Goal: Task Accomplishment & Management: Use online tool/utility

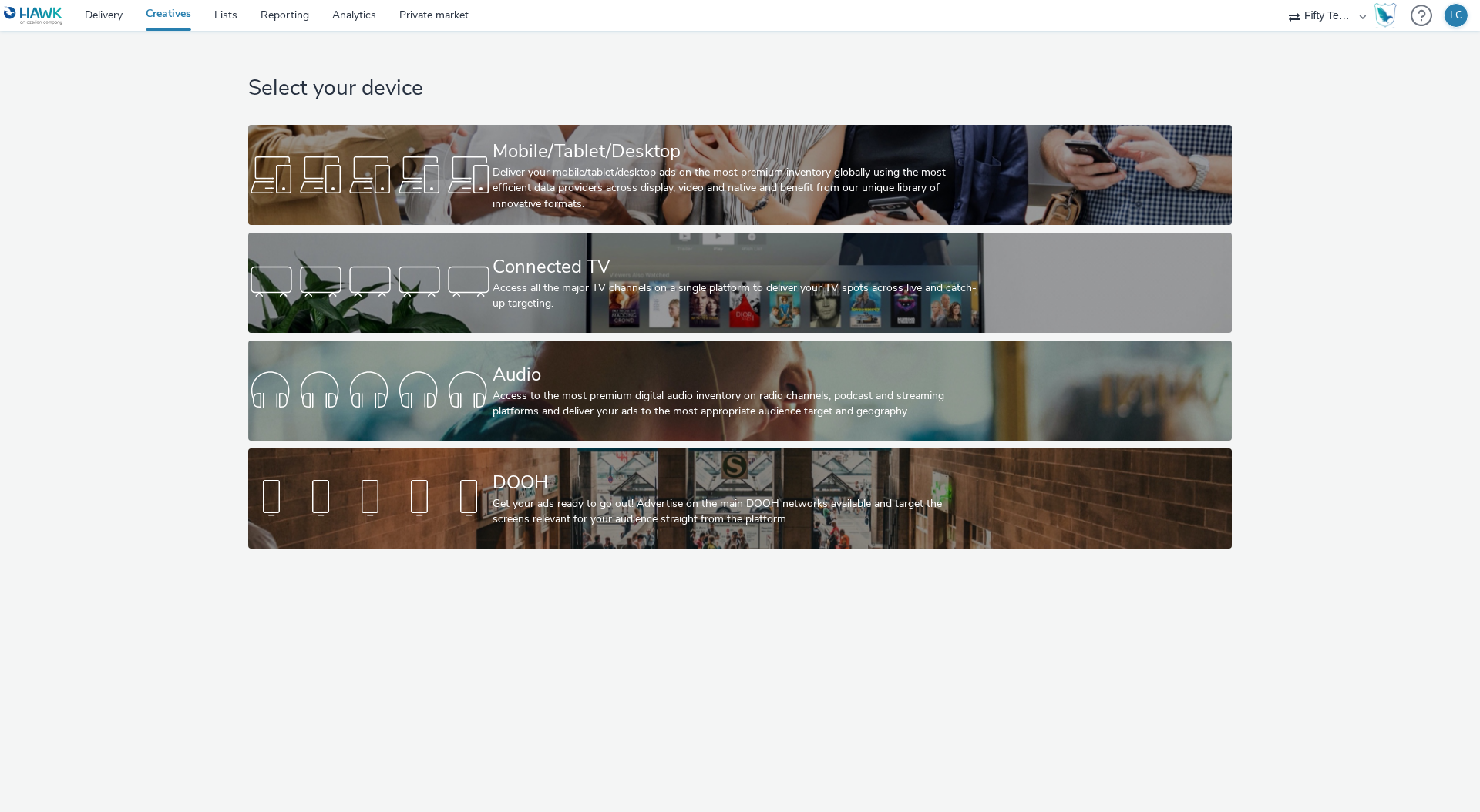
click at [721, 631] on div "Select your device Mobile/Tablet/Desktop Deliver your mobile/tablet/desktop ads…" at bounding box center [740, 422] width 1480 height 781
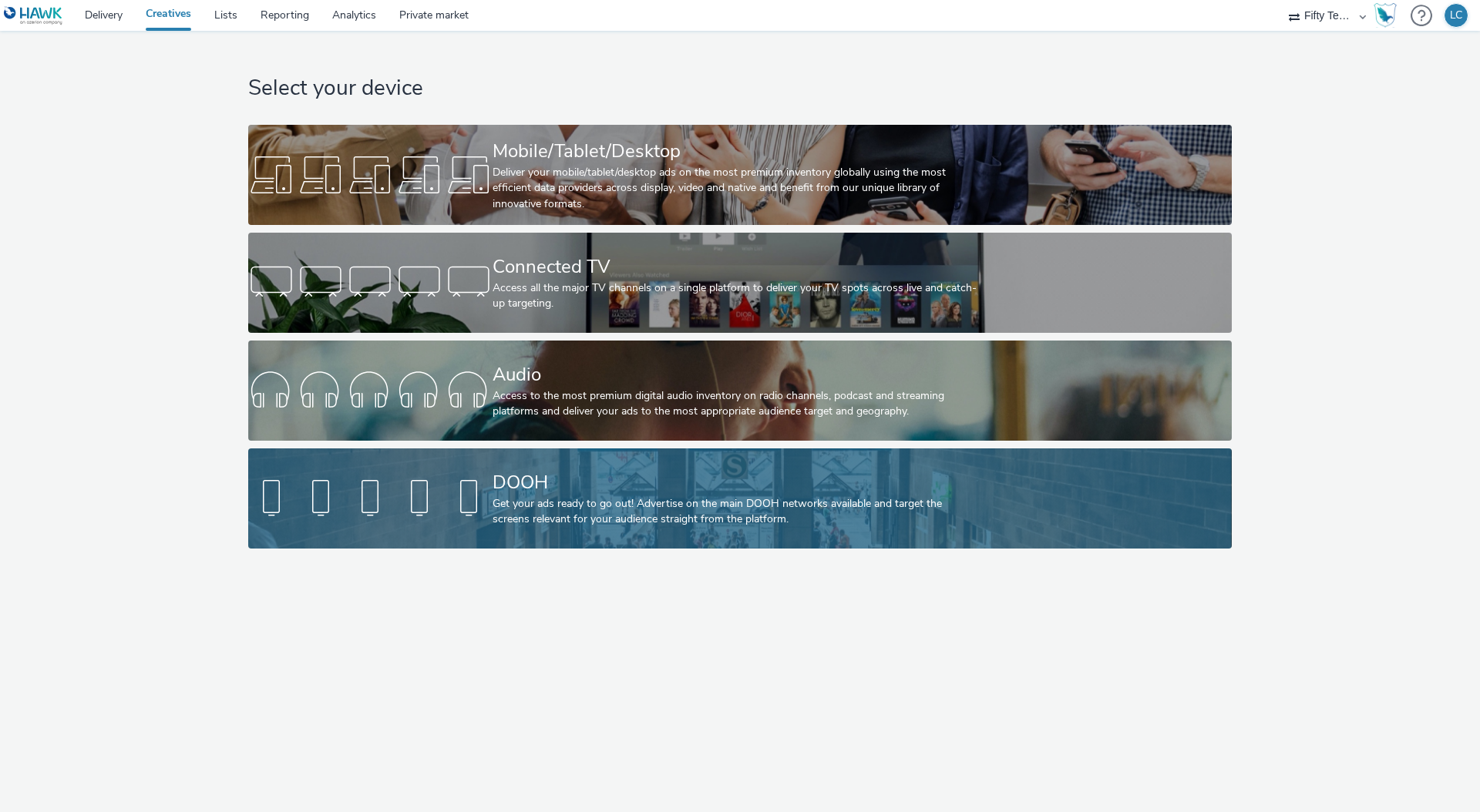
click at [604, 489] on div "DOOH" at bounding box center [736, 482] width 489 height 27
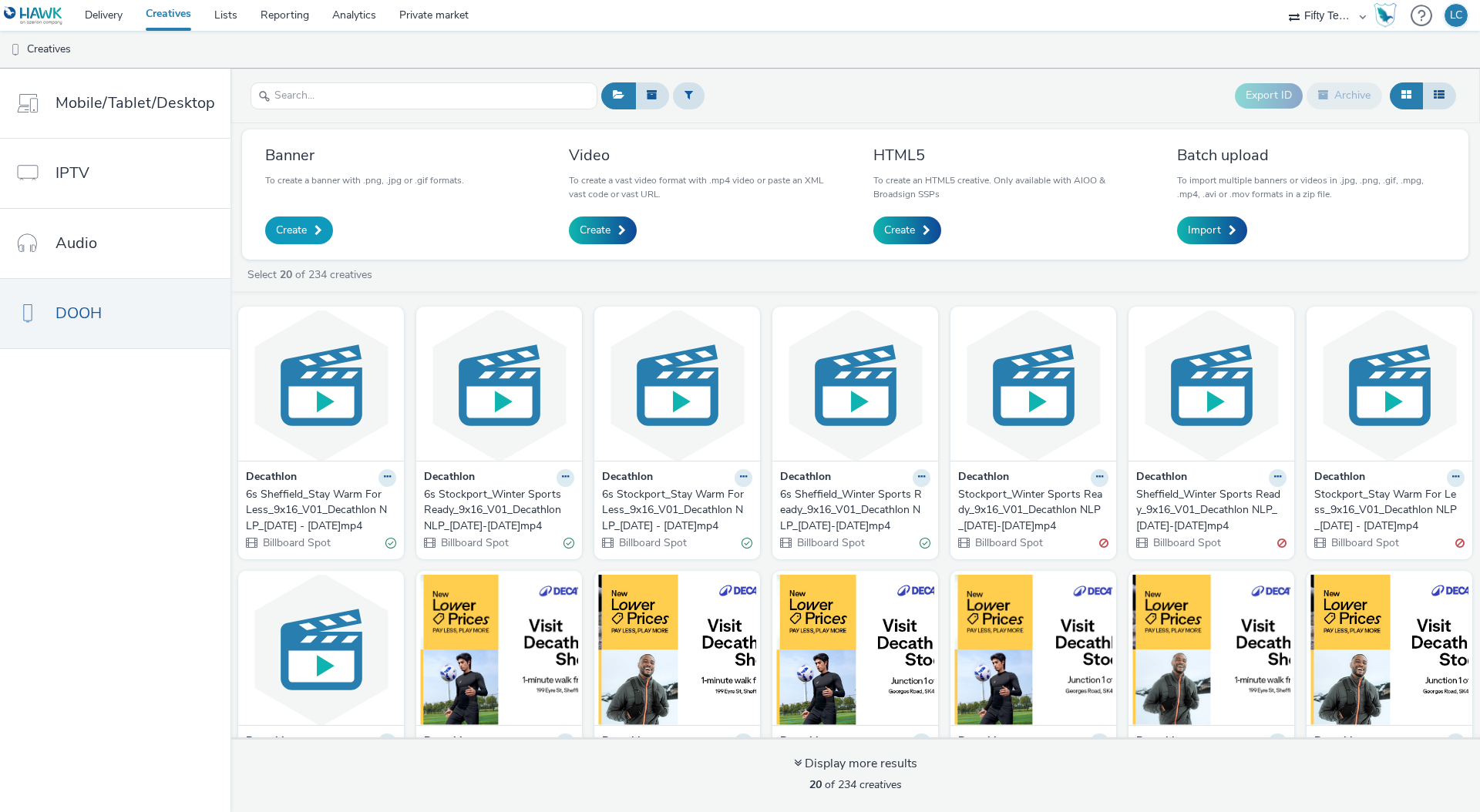
click at [287, 231] on span "Create" at bounding box center [291, 230] width 31 height 15
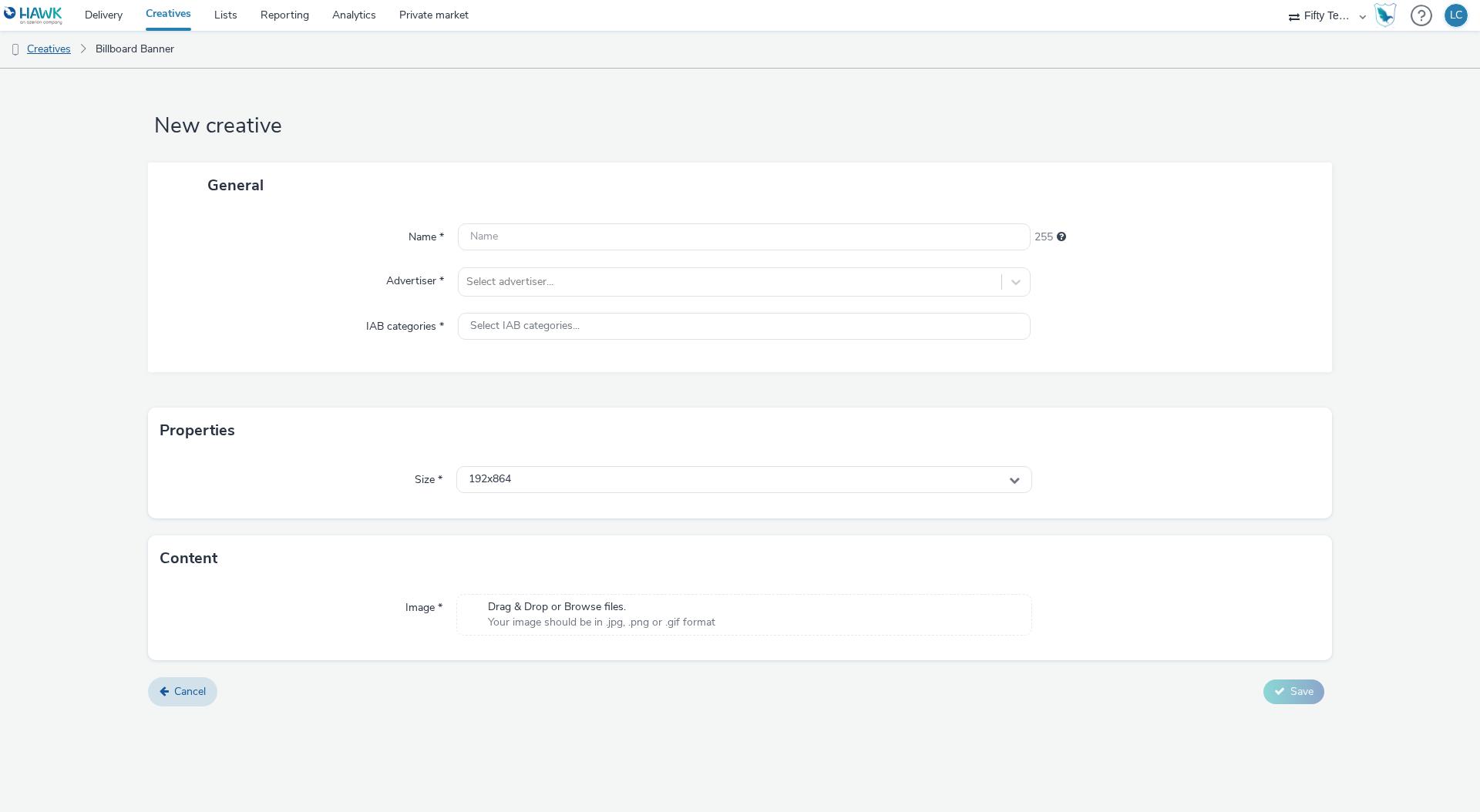
click at [53, 48] on link "Creatives" at bounding box center [39, 49] width 78 height 37
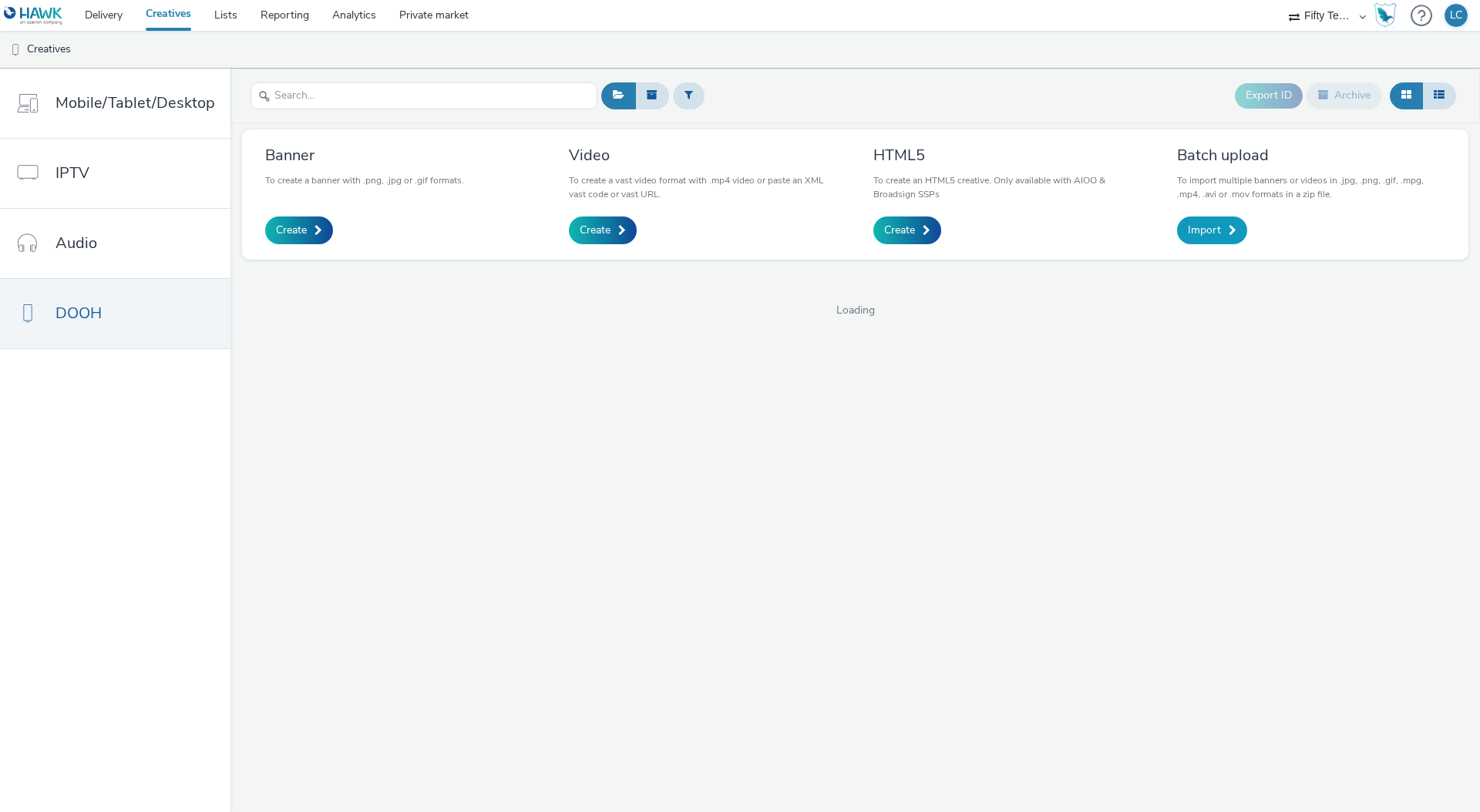
click at [1229, 226] on span at bounding box center [1232, 230] width 8 height 11
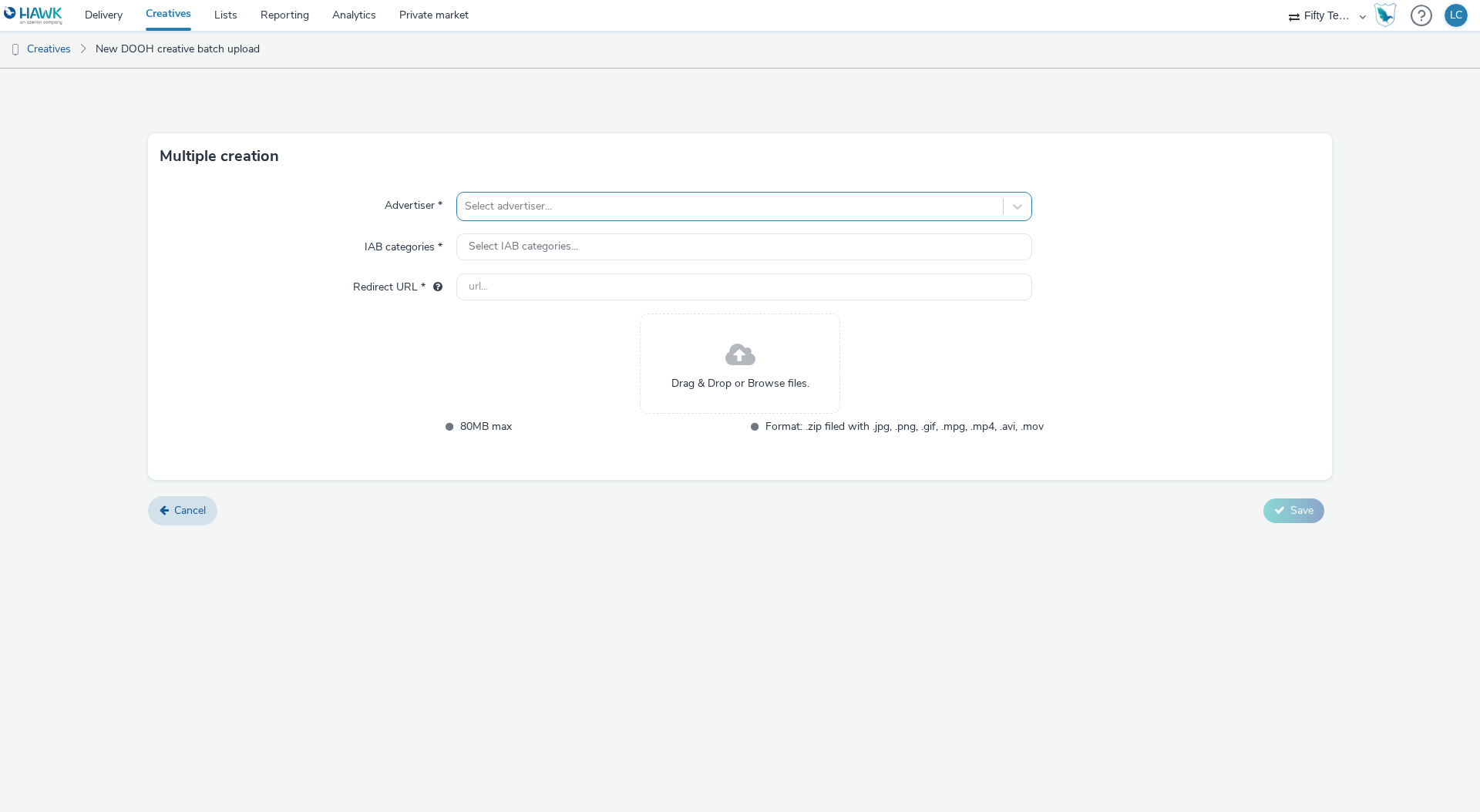
click at [585, 208] on div at bounding box center [729, 206] width 530 height 19
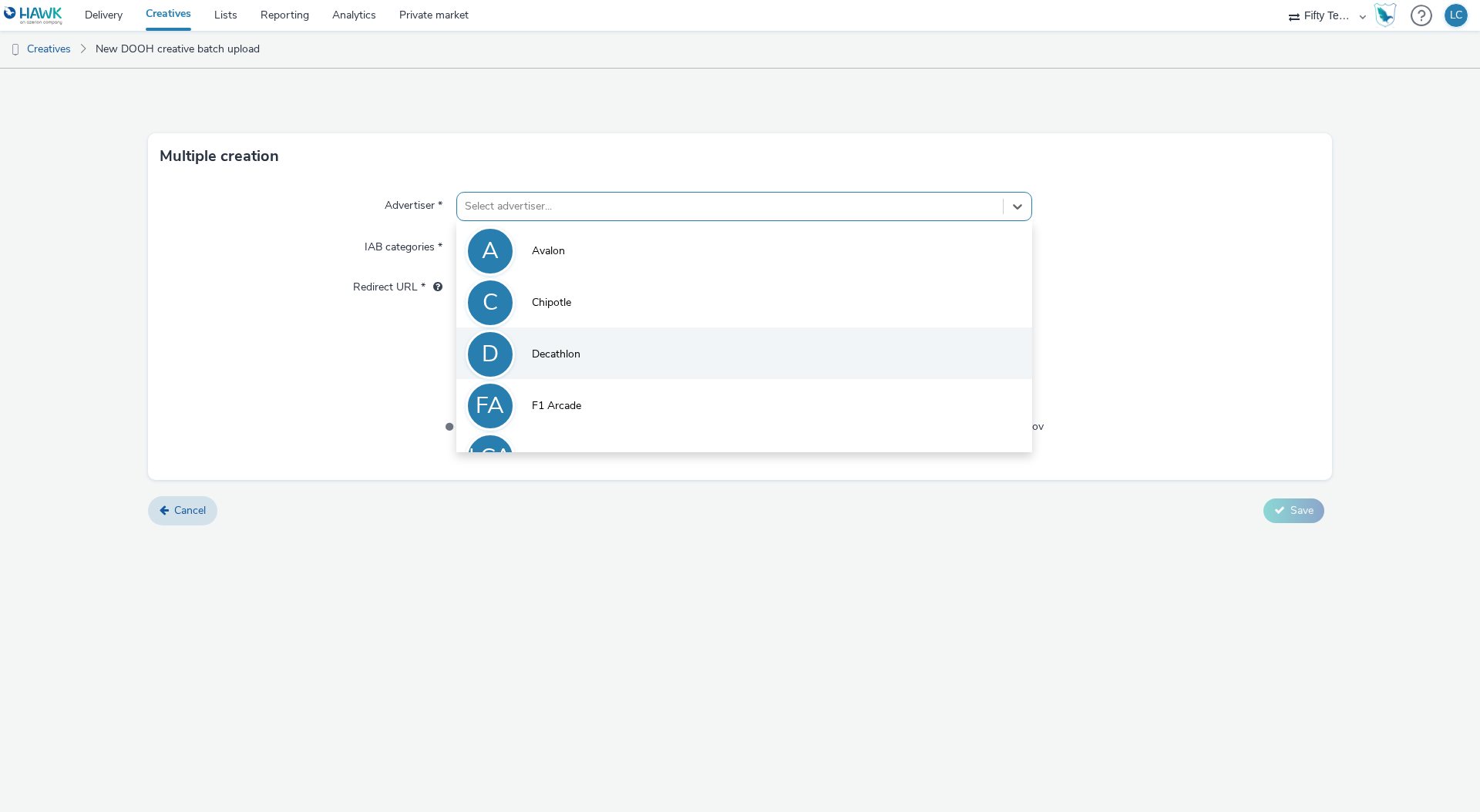
click at [594, 346] on li "D Decathlon" at bounding box center [744, 353] width 576 height 52
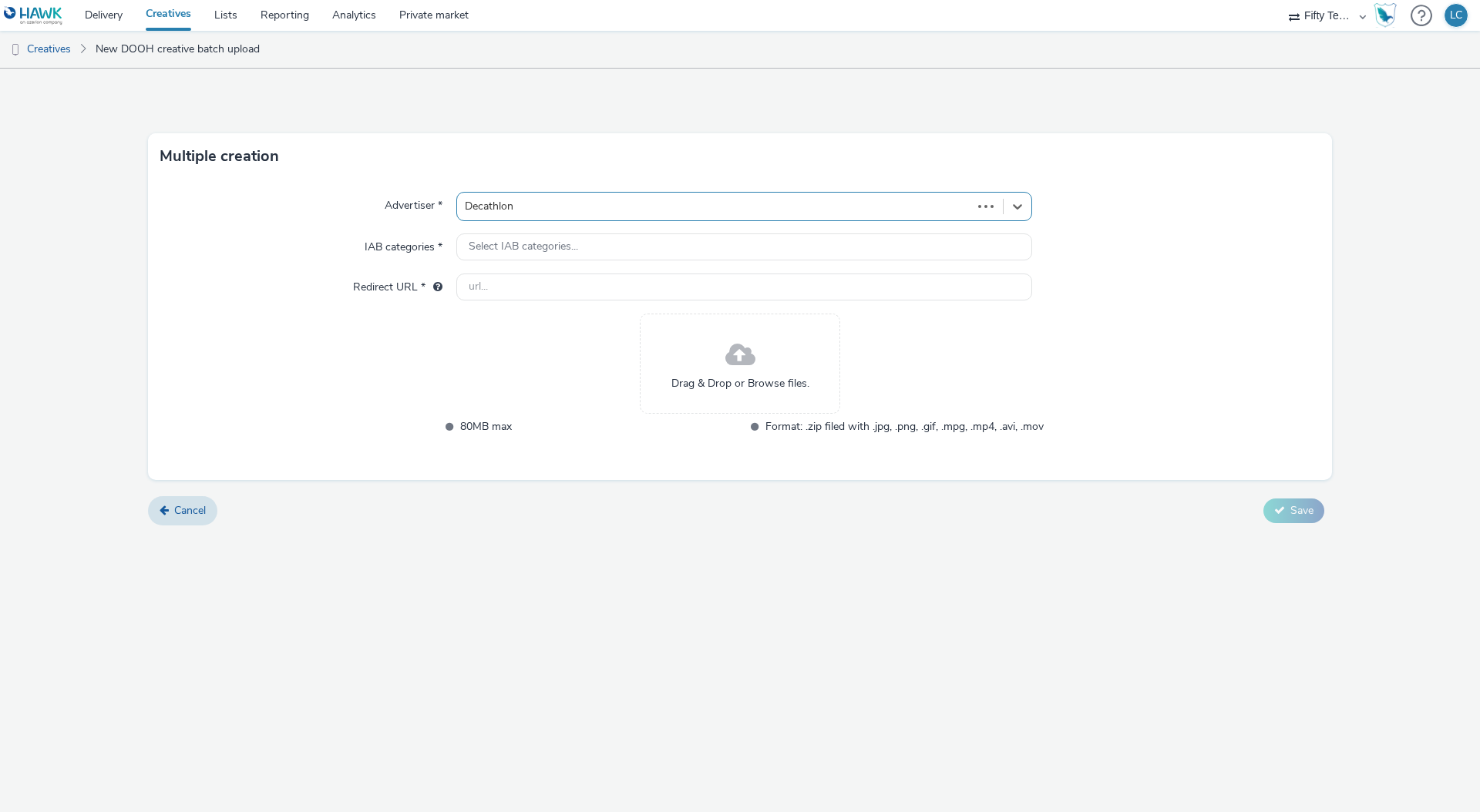
type input "http://decathlon.co.uk"
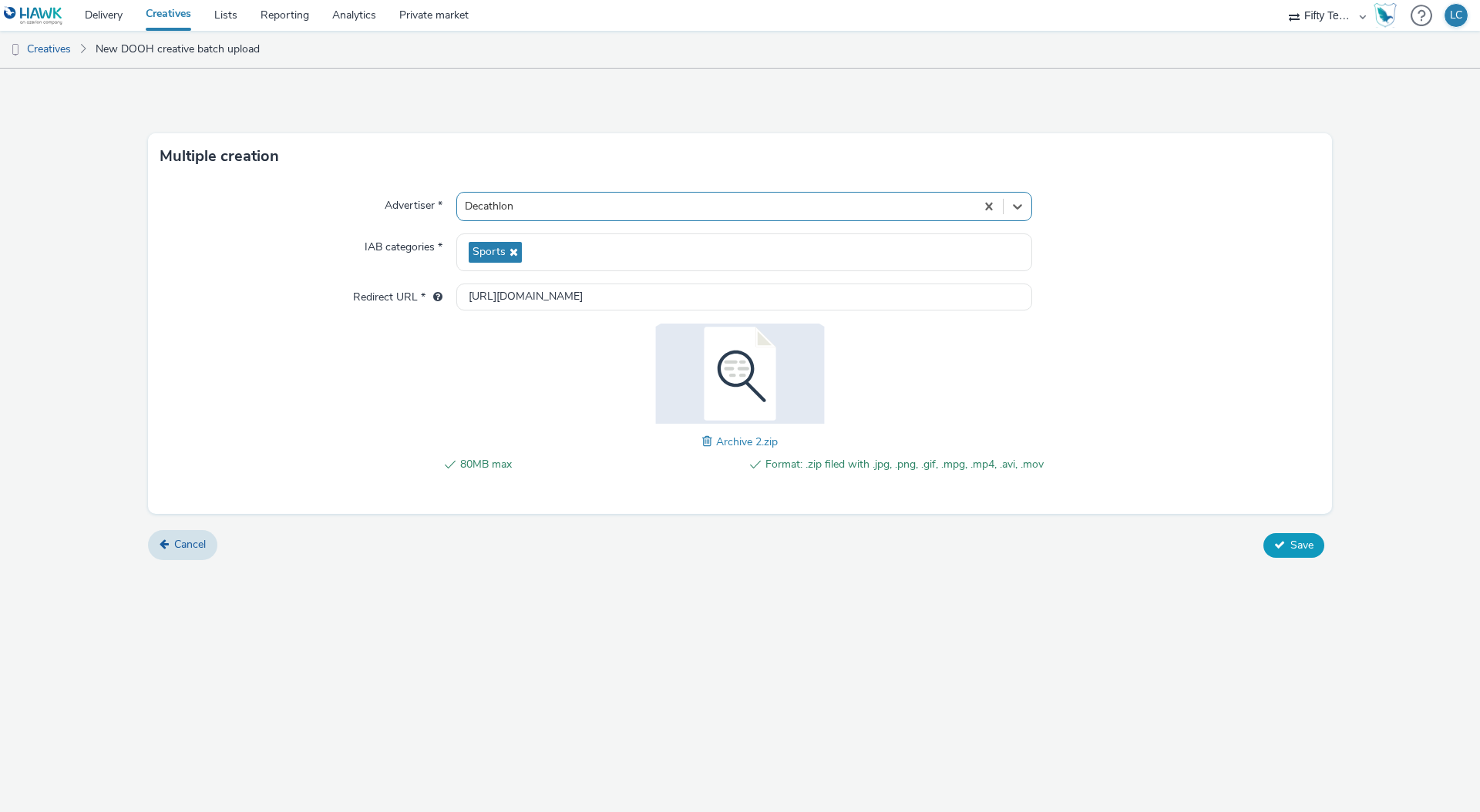
click at [1303, 548] on span "Save" at bounding box center [1302, 545] width 23 height 14
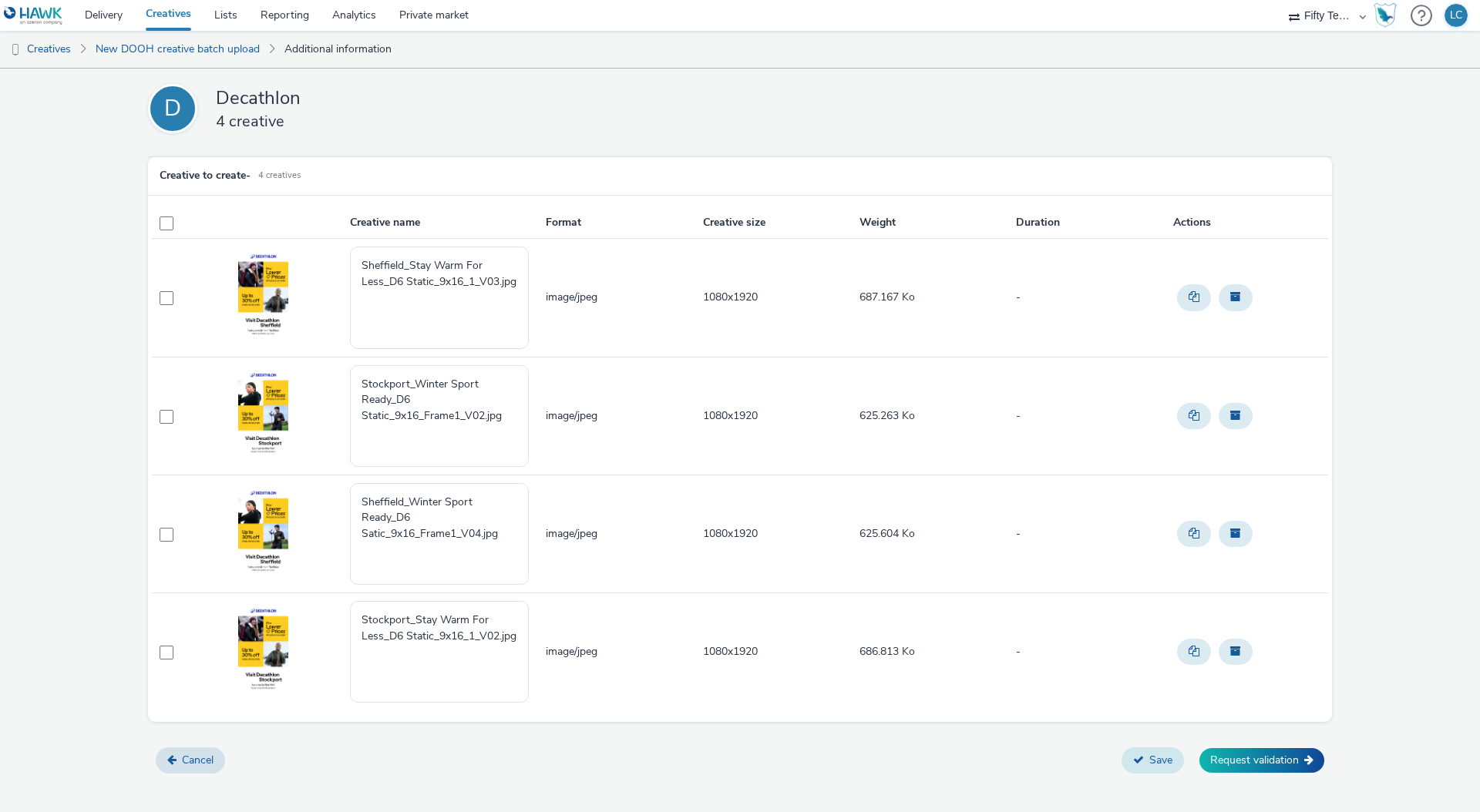
click at [1154, 756] on button "Save" at bounding box center [1153, 759] width 62 height 26
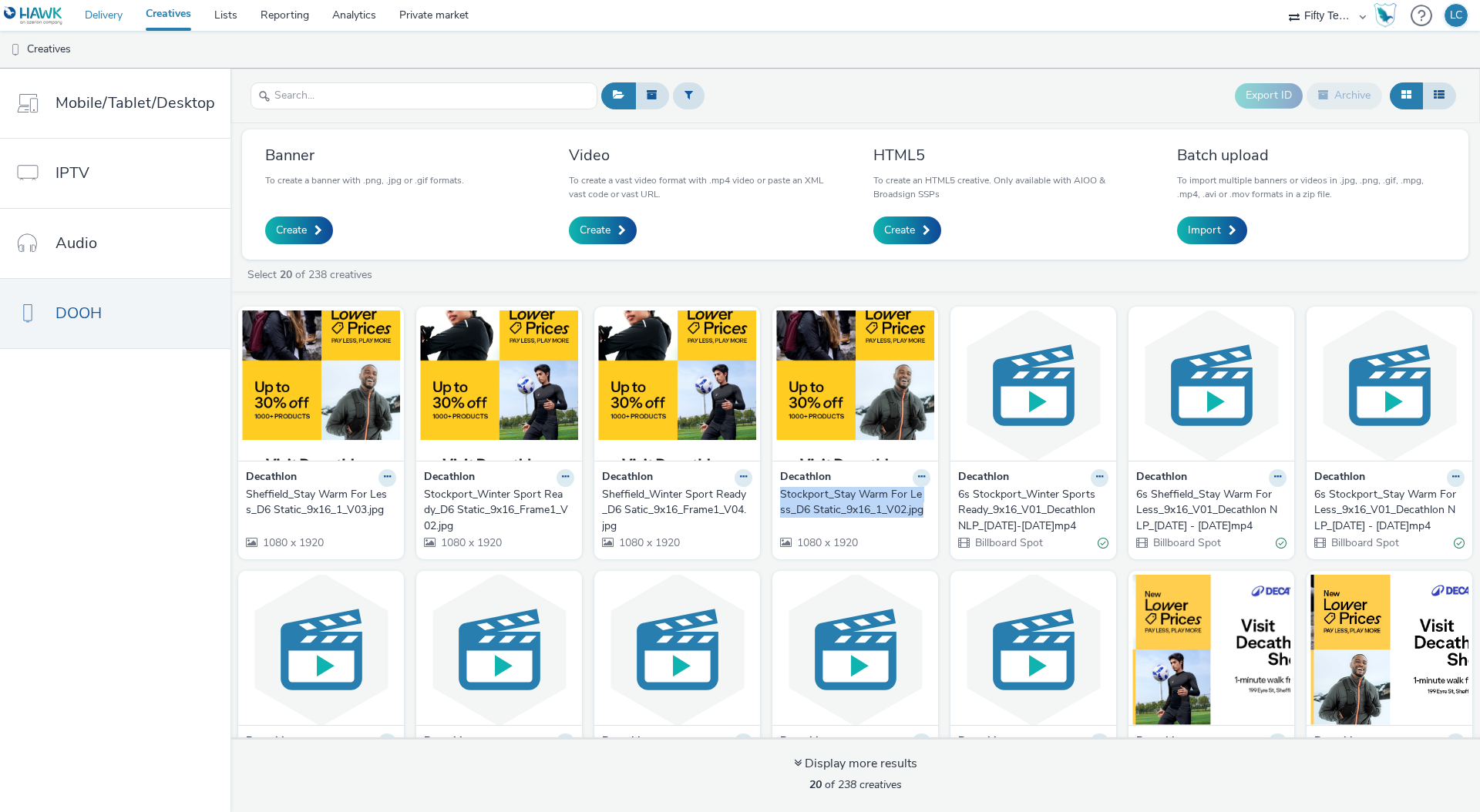
click at [97, 16] on link "Delivery" at bounding box center [103, 15] width 61 height 31
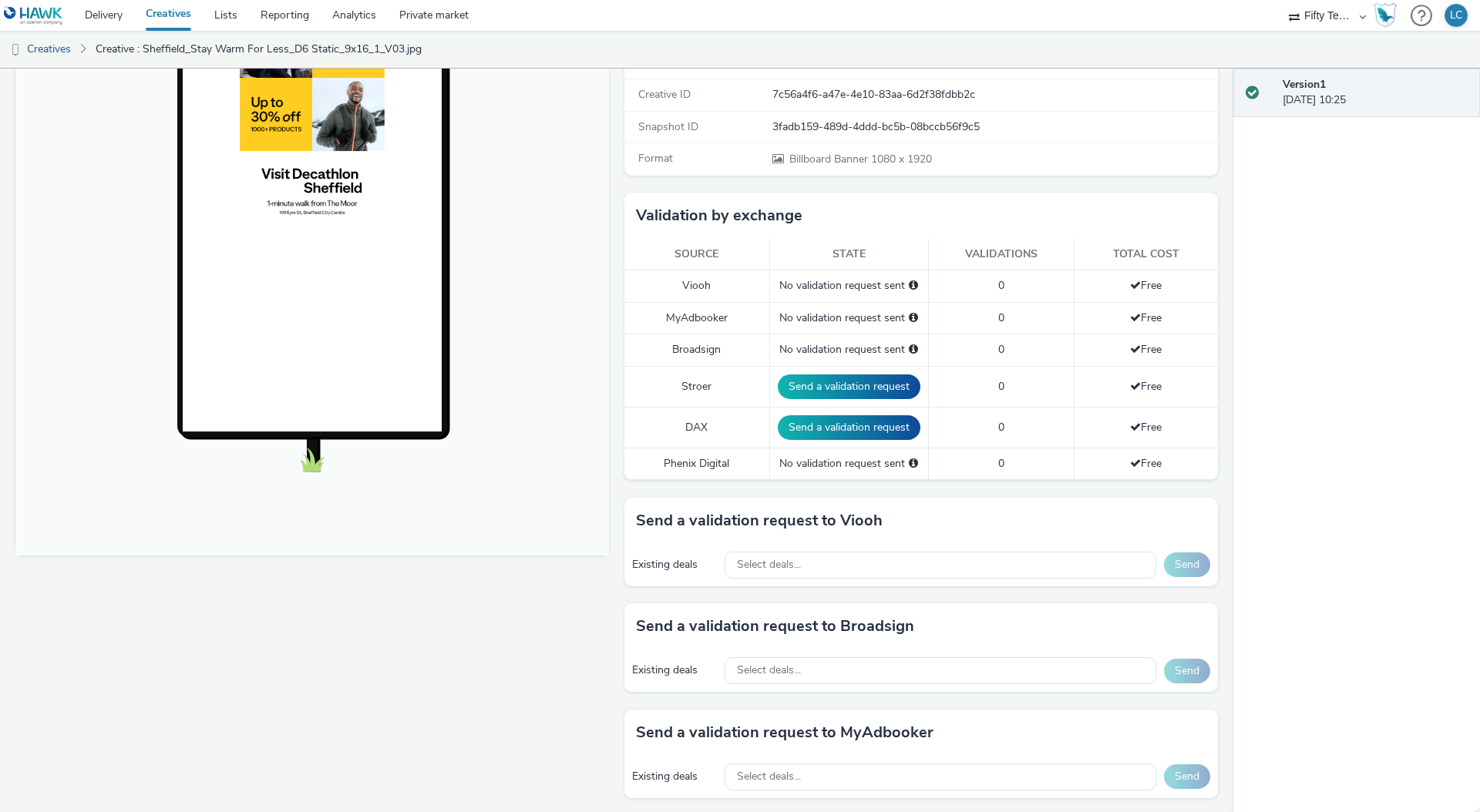
scroll to position [312, 0]
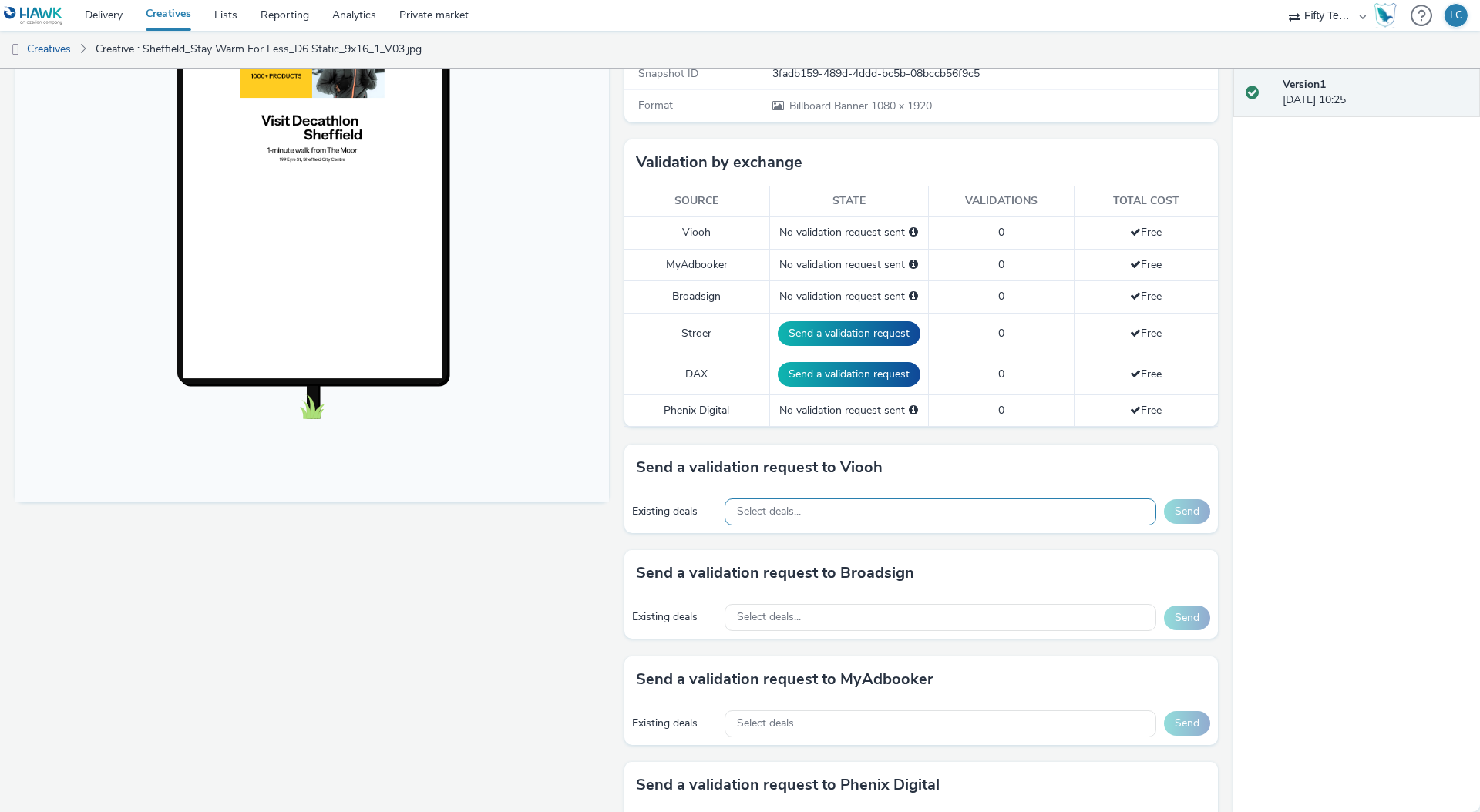
click at [930, 513] on div "Select deals..." at bounding box center [940, 512] width 432 height 27
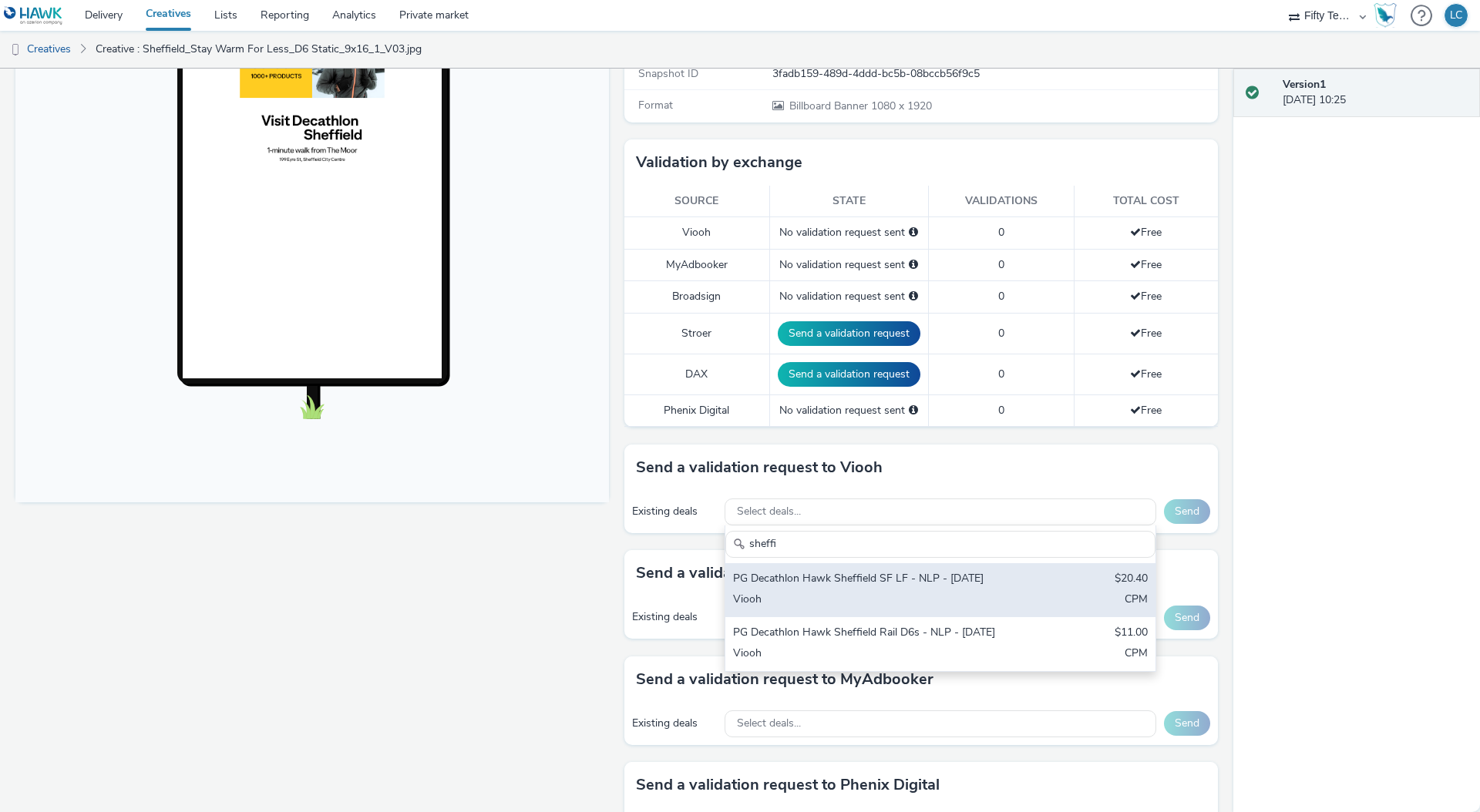
type input "sheffi"
click at [951, 593] on div "Viooh" at bounding box center [869, 601] width 274 height 18
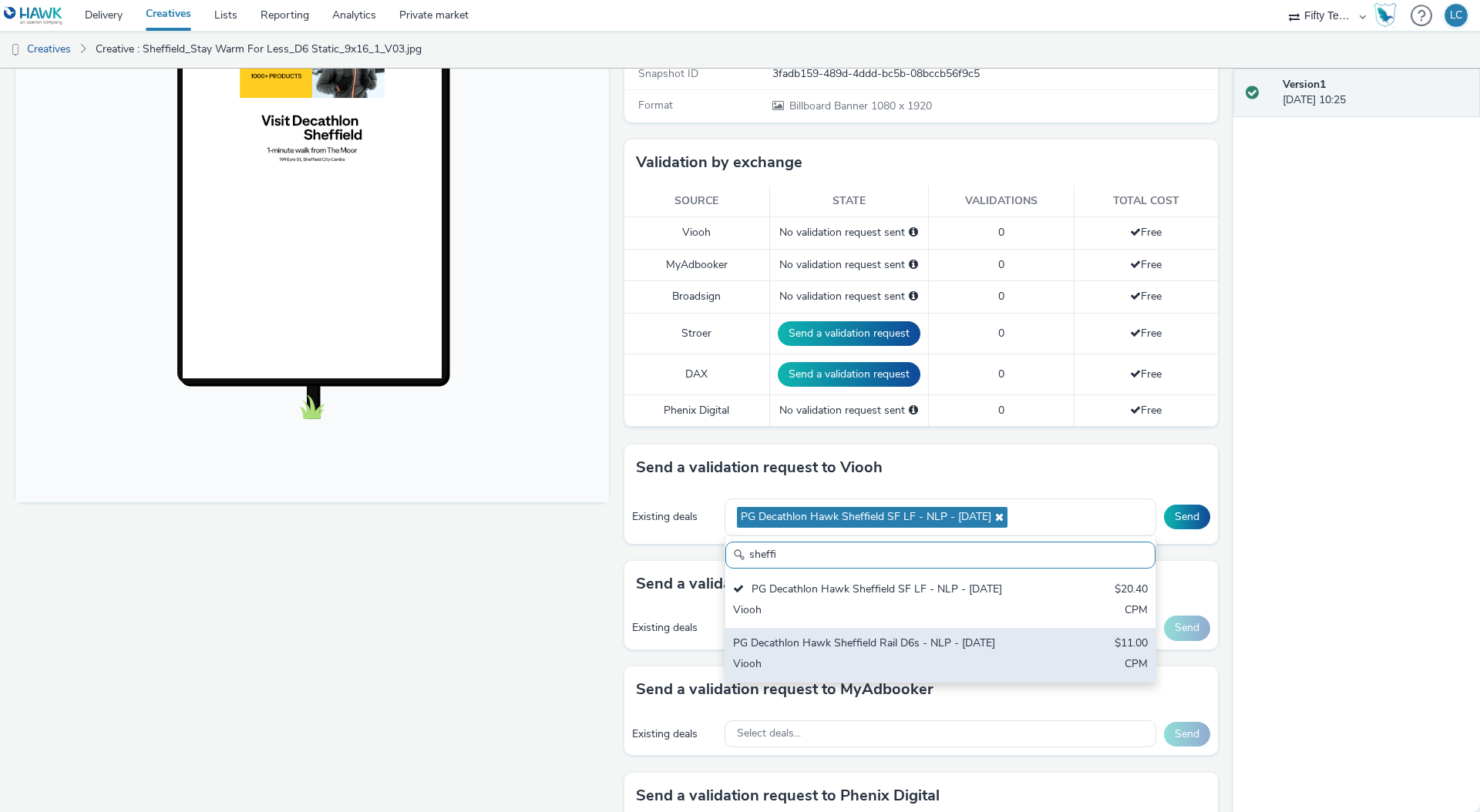
click at [931, 656] on div "Viooh" at bounding box center [869, 665] width 274 height 18
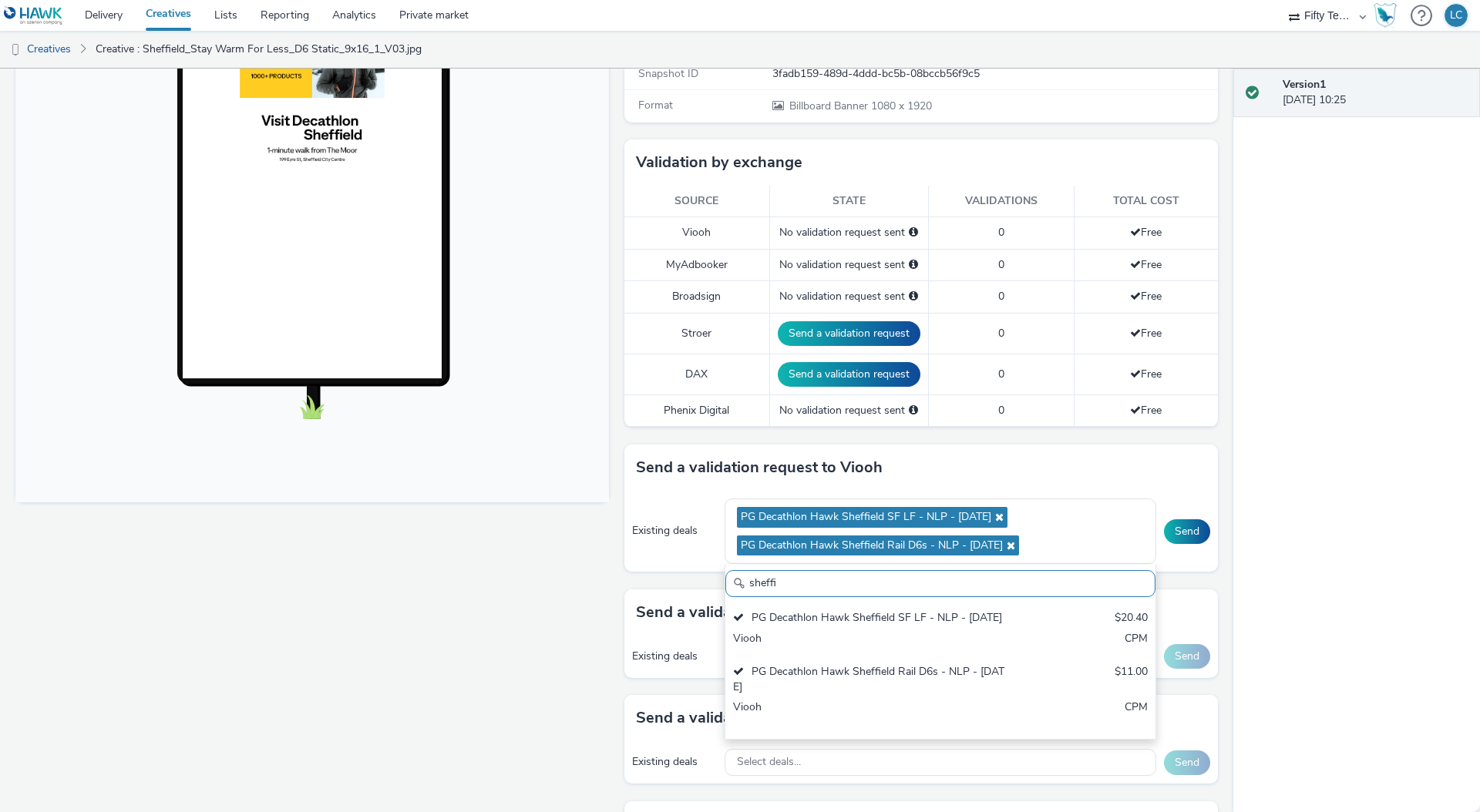
click at [1361, 579] on div "Version 1 19 September 2025, 10:25" at bounding box center [1356, 440] width 247 height 743
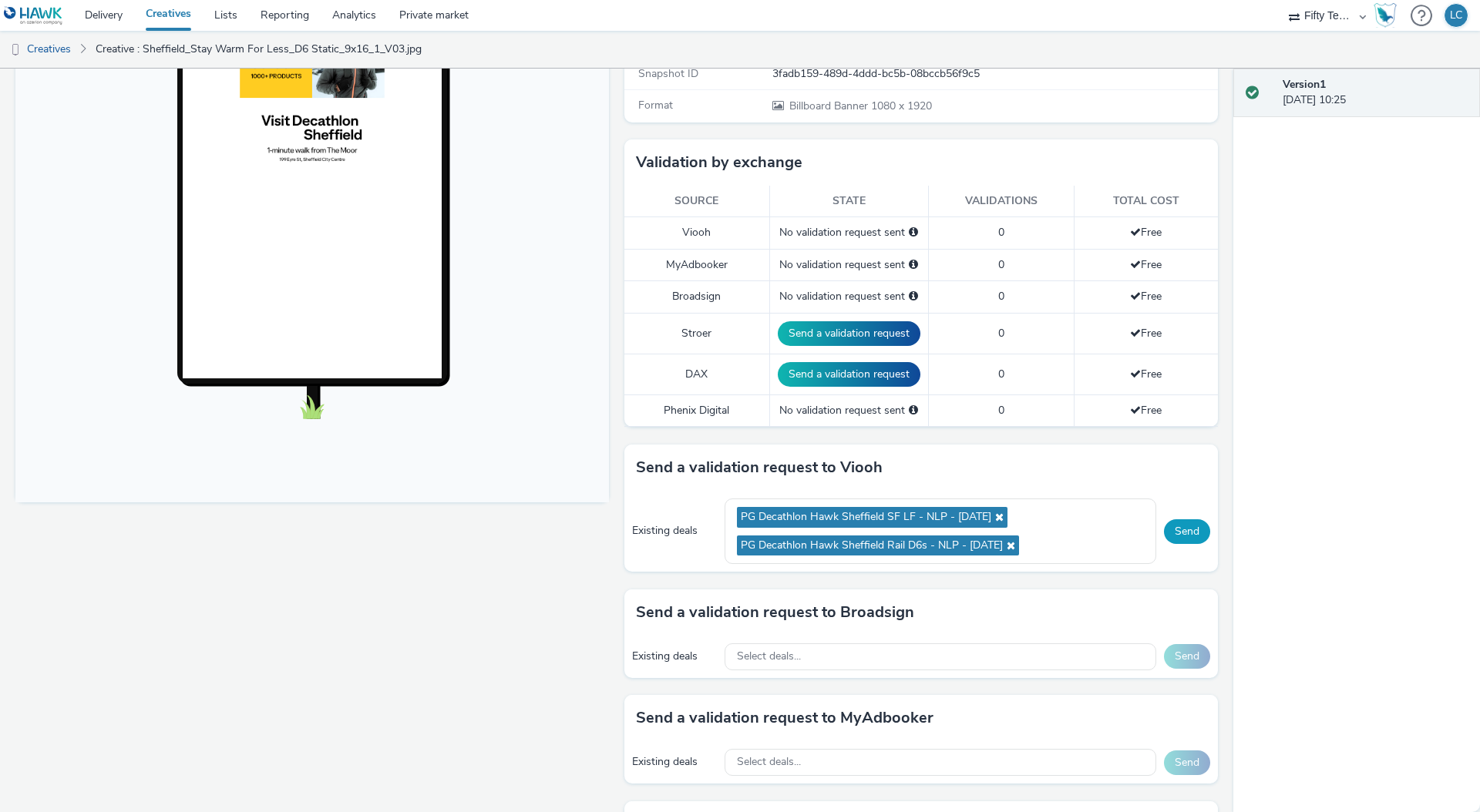
click at [1173, 539] on button "Send" at bounding box center [1187, 532] width 46 height 25
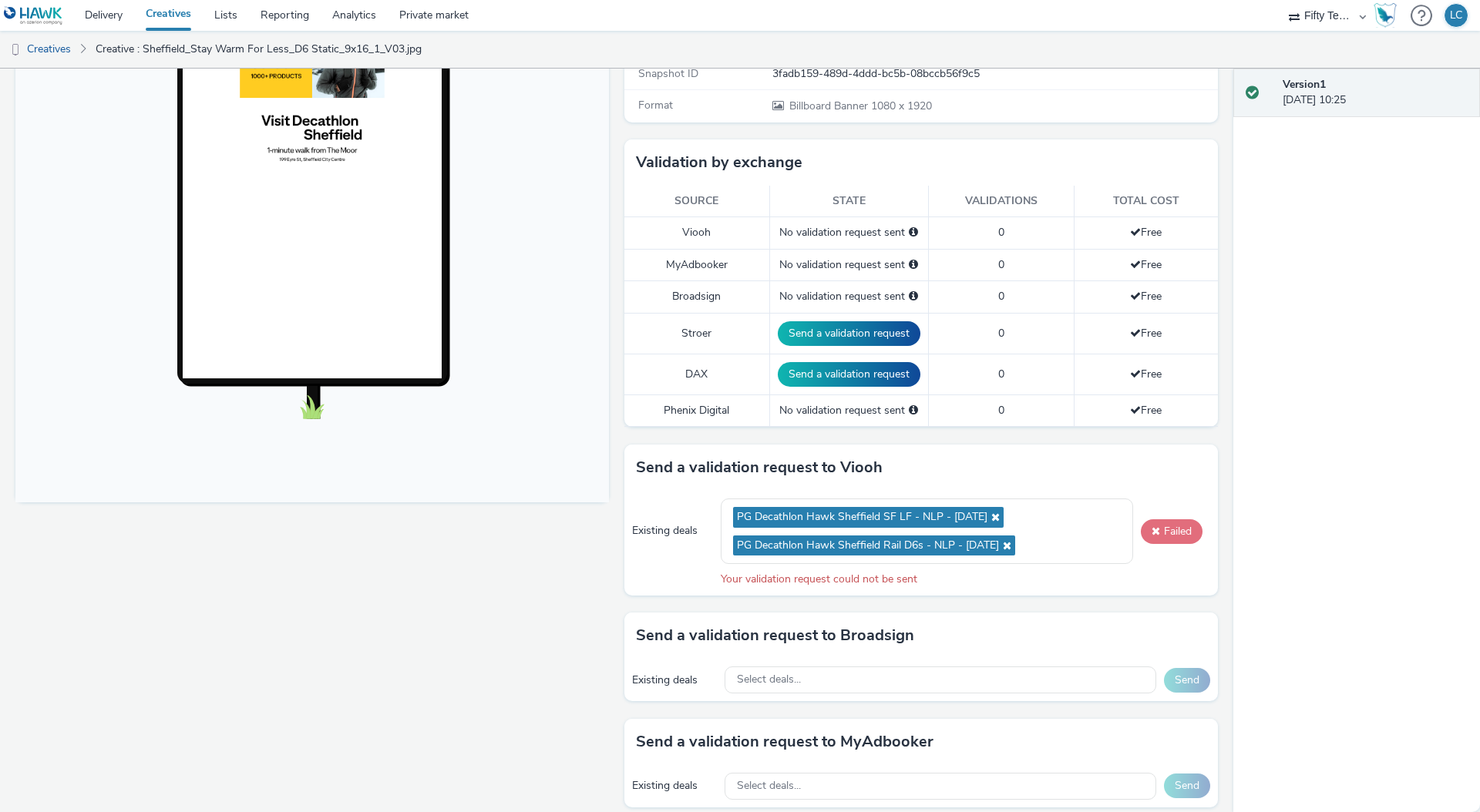
click at [1168, 535] on button "Failed" at bounding box center [1171, 532] width 62 height 25
click at [1159, 529] on button "Failed" at bounding box center [1171, 532] width 62 height 25
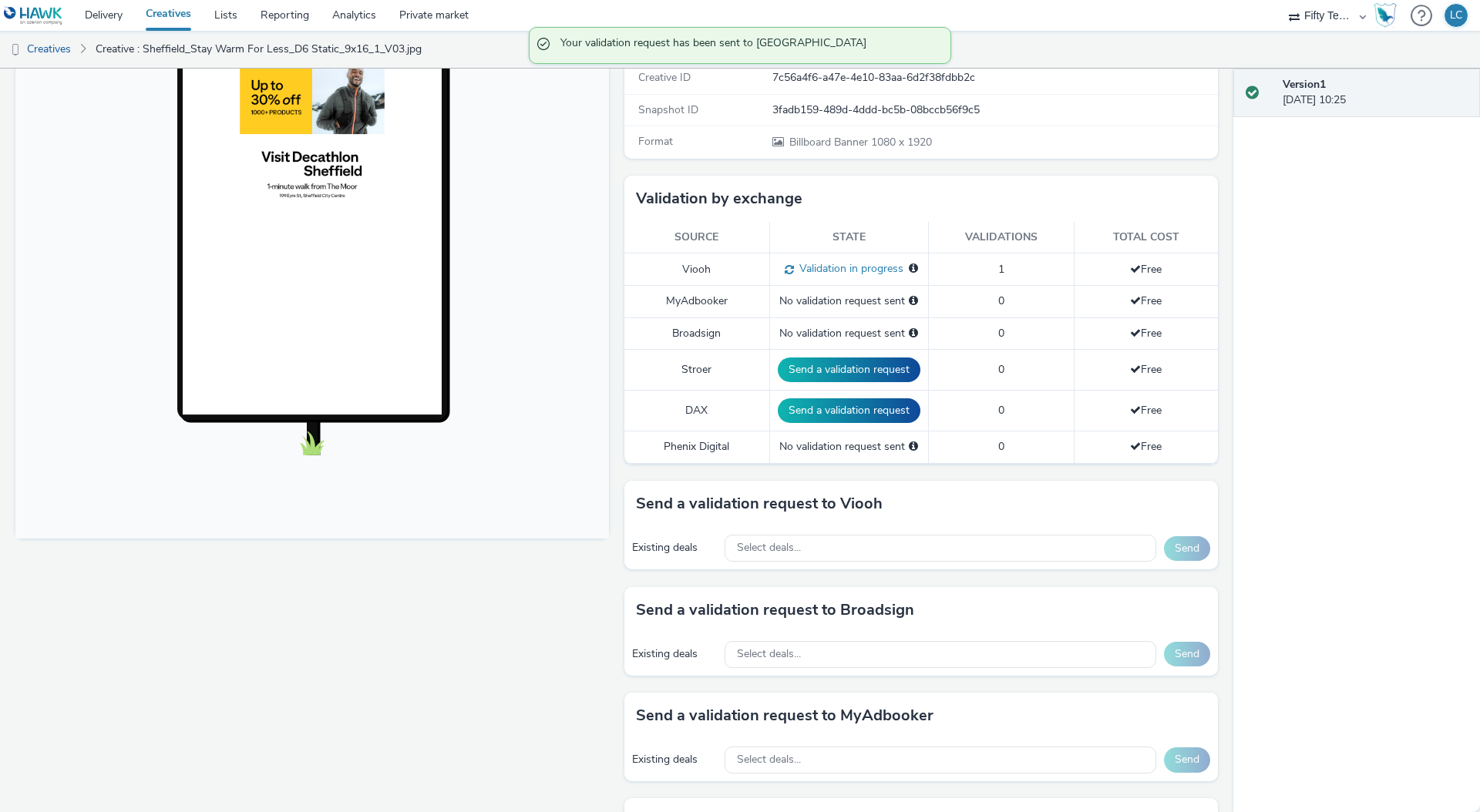
scroll to position [275, 0]
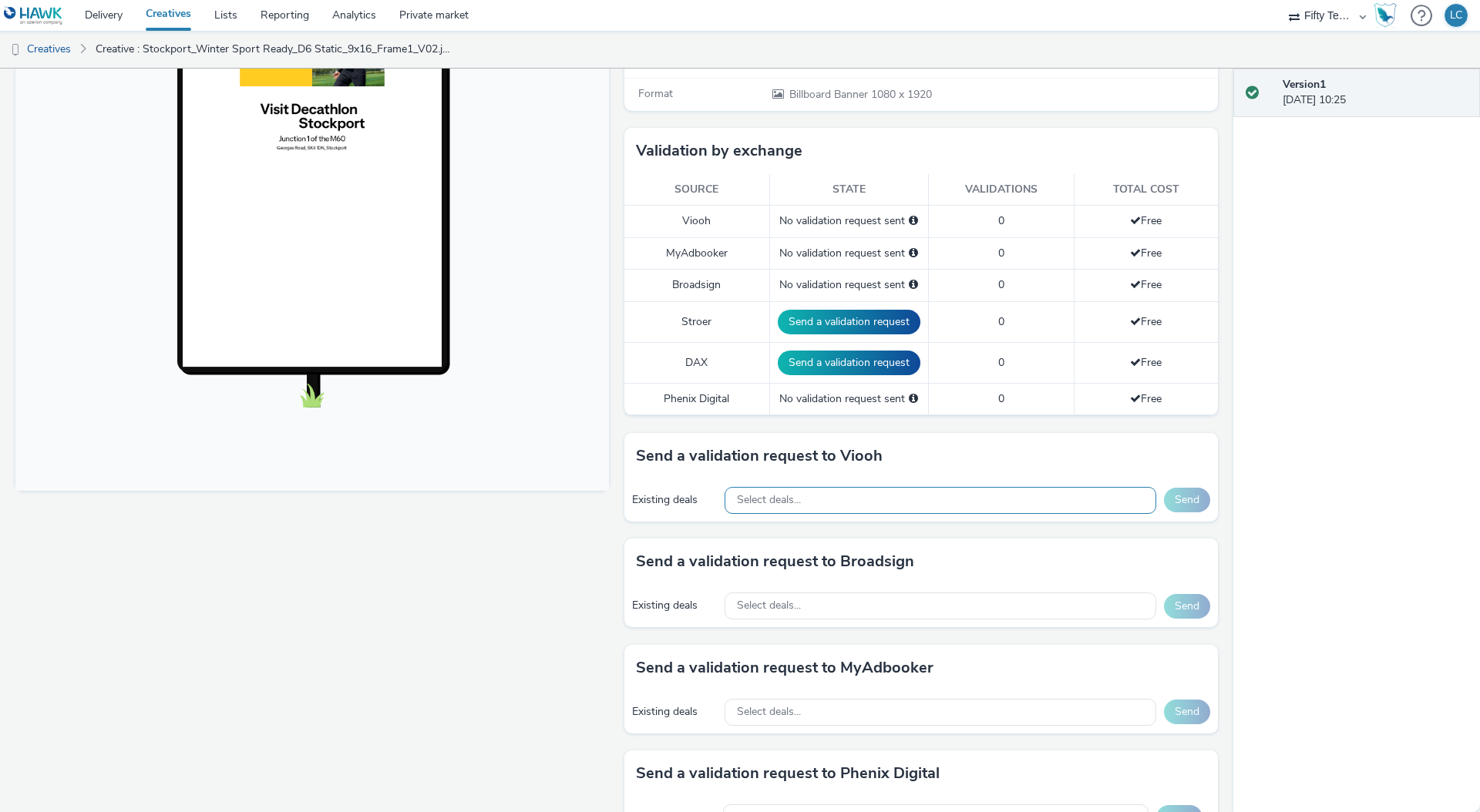
scroll to position [350, 0]
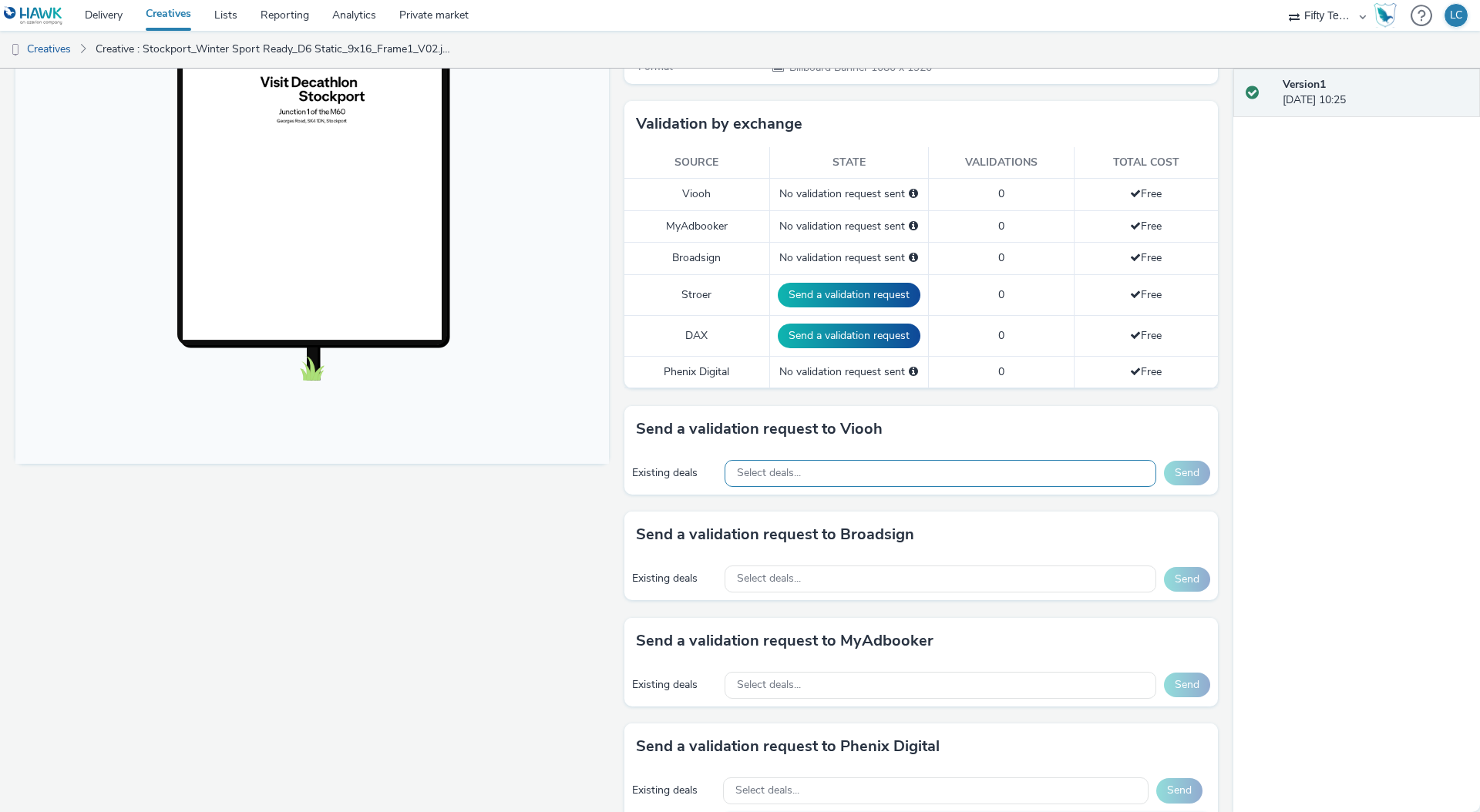
click at [1014, 480] on div "Select deals..." at bounding box center [940, 473] width 432 height 27
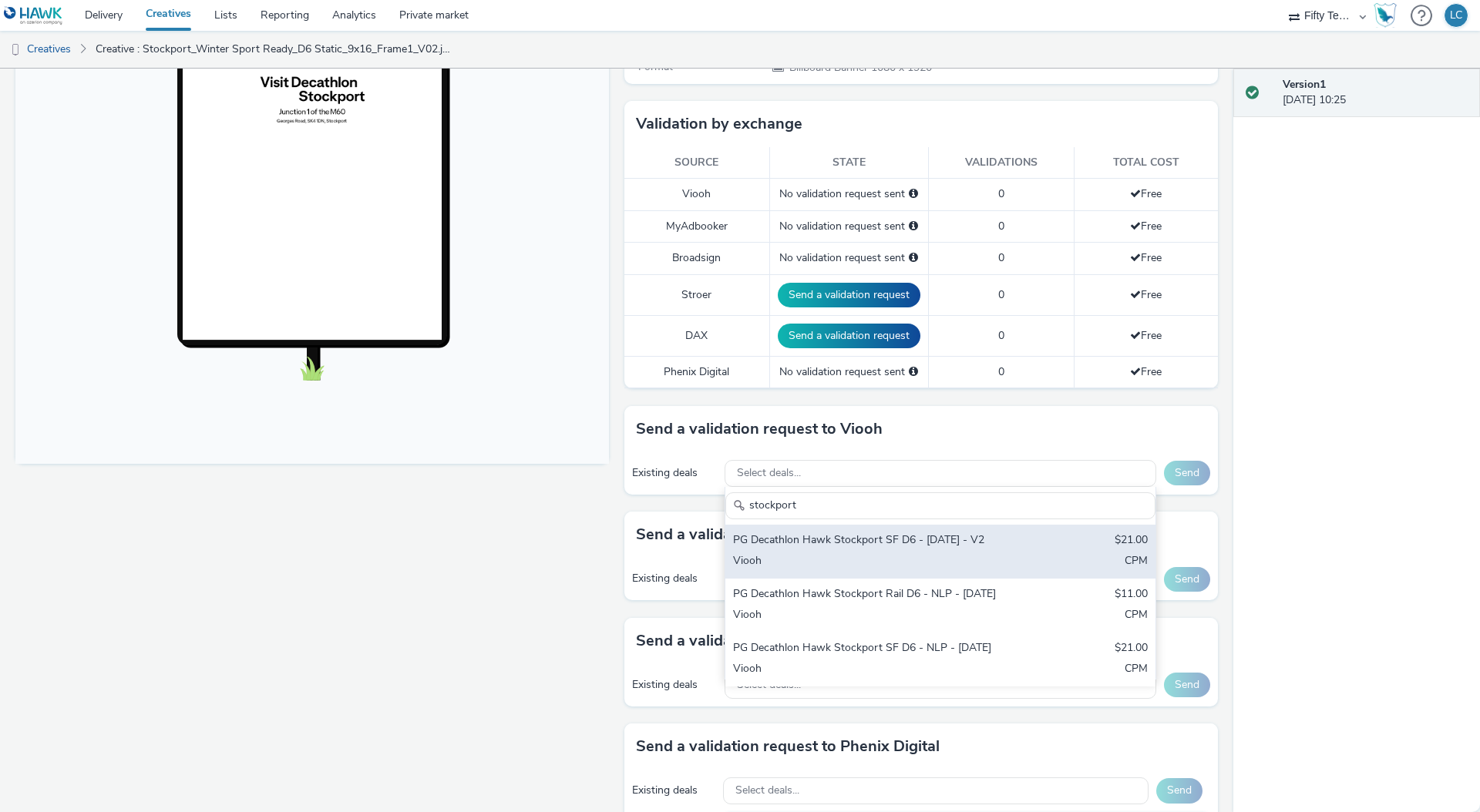
type input "stockport"
click at [955, 541] on div "PG Decathlon Hawk Stockport SF D6 - [DATE] - V2" at bounding box center [869, 541] width 274 height 18
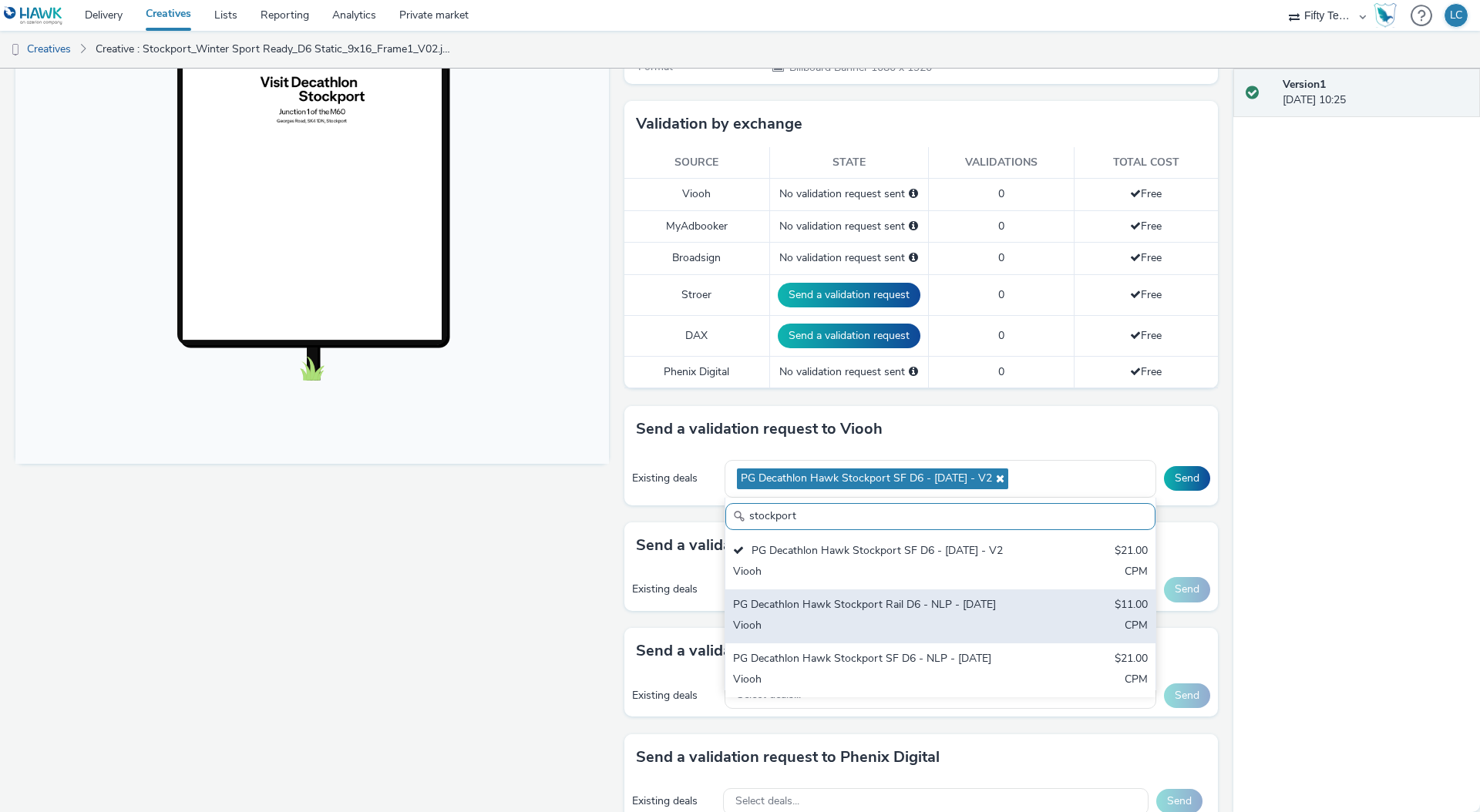
click at [958, 627] on div "Viooh" at bounding box center [869, 627] width 274 height 18
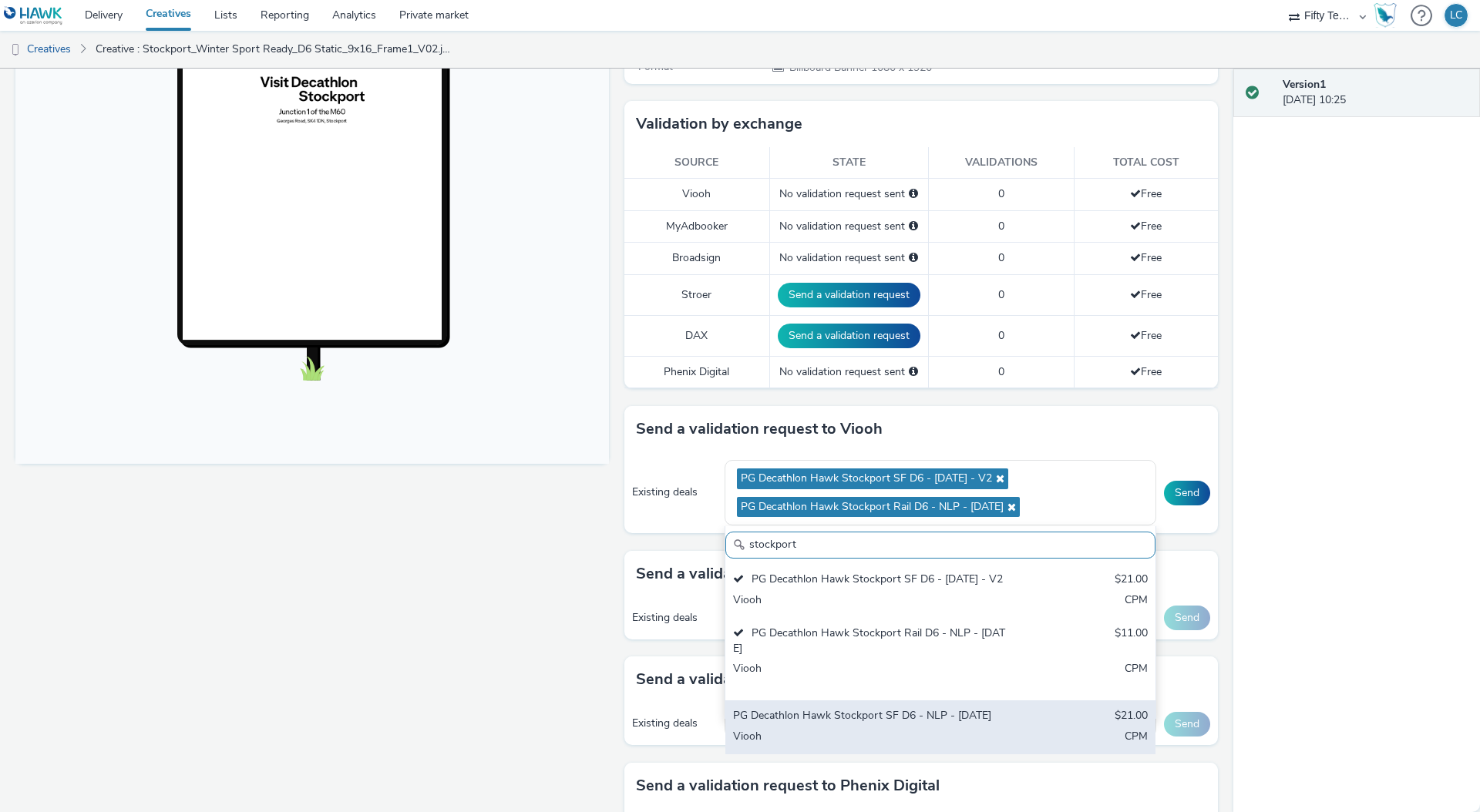
click at [948, 713] on div "PG Decathlon Hawk Stockport SF D6 - NLP - [DATE]" at bounding box center [869, 717] width 274 height 18
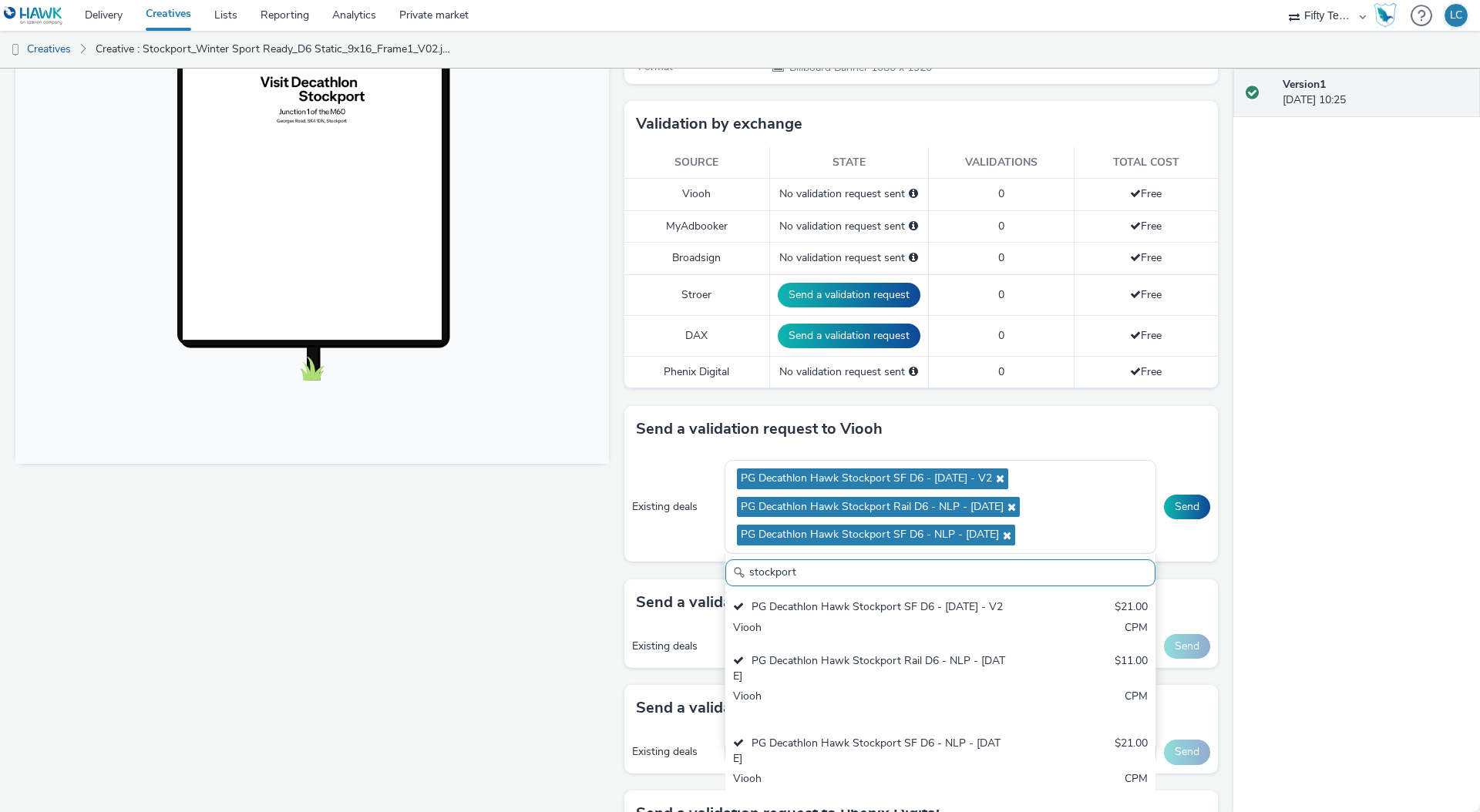
click at [1418, 520] on div "Version 1 19 September 2025, 10:25" at bounding box center [1356, 440] width 247 height 743
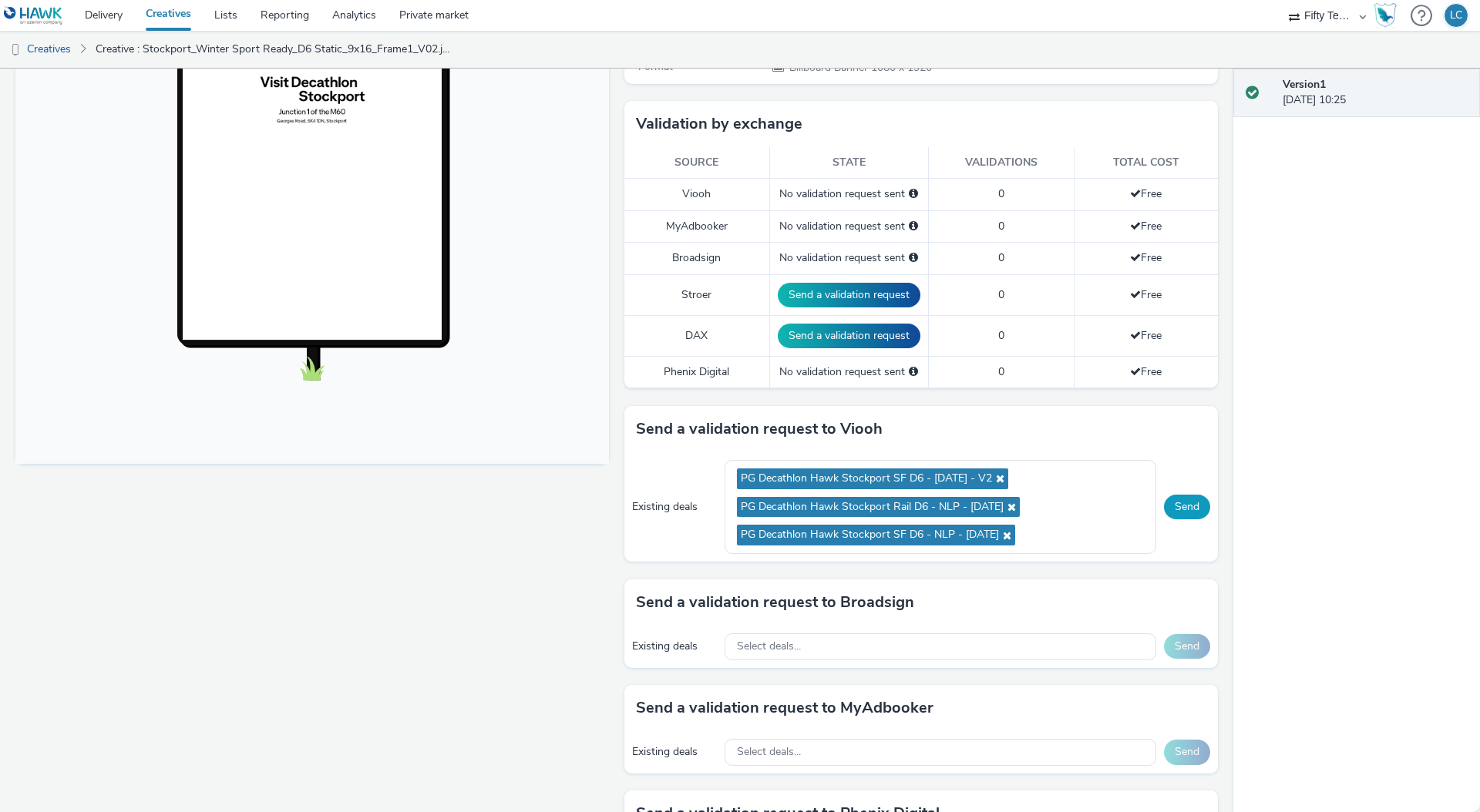
click at [1167, 515] on button "Send" at bounding box center [1187, 507] width 46 height 25
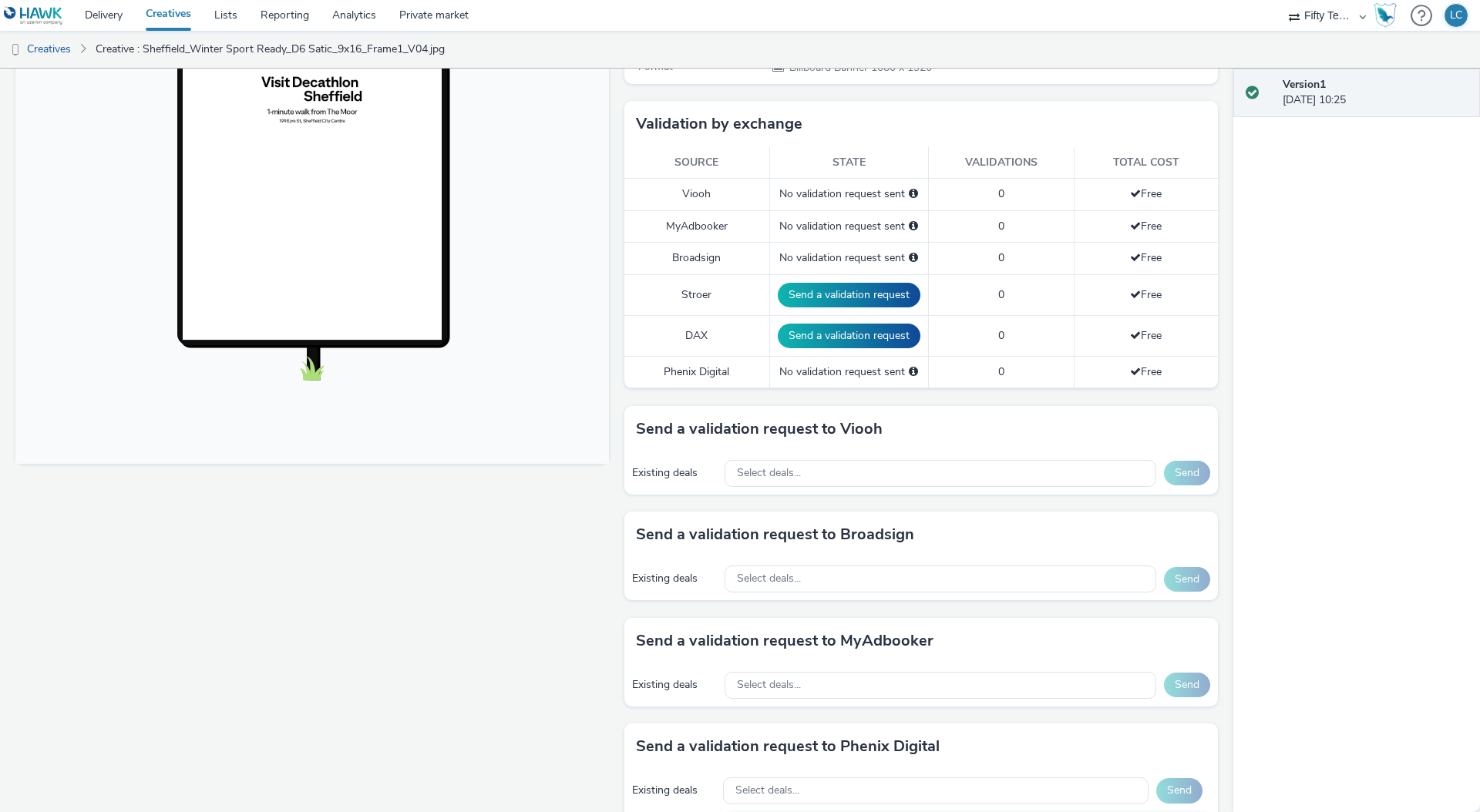
scroll to position [351, 0]
click at [900, 488] on div "Existing deals Select deals... Send" at bounding box center [921, 472] width 594 height 43
click at [884, 476] on div "Select deals..." at bounding box center [940, 472] width 432 height 27
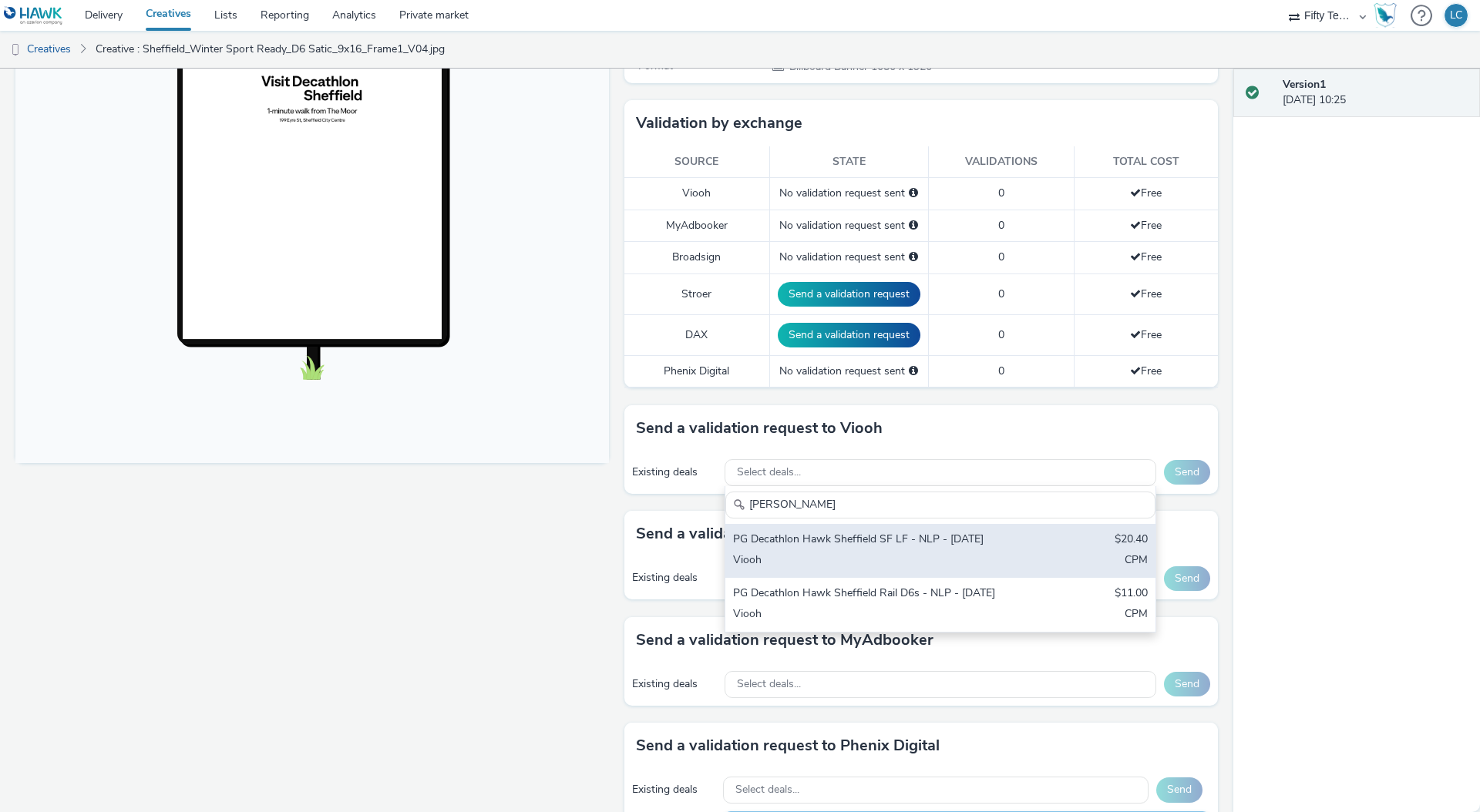
type input "[PERSON_NAME]"
click at [891, 545] on div "PG Decathlon Hawk Sheffield SF LF - NLP - [DATE]" at bounding box center [869, 540] width 274 height 18
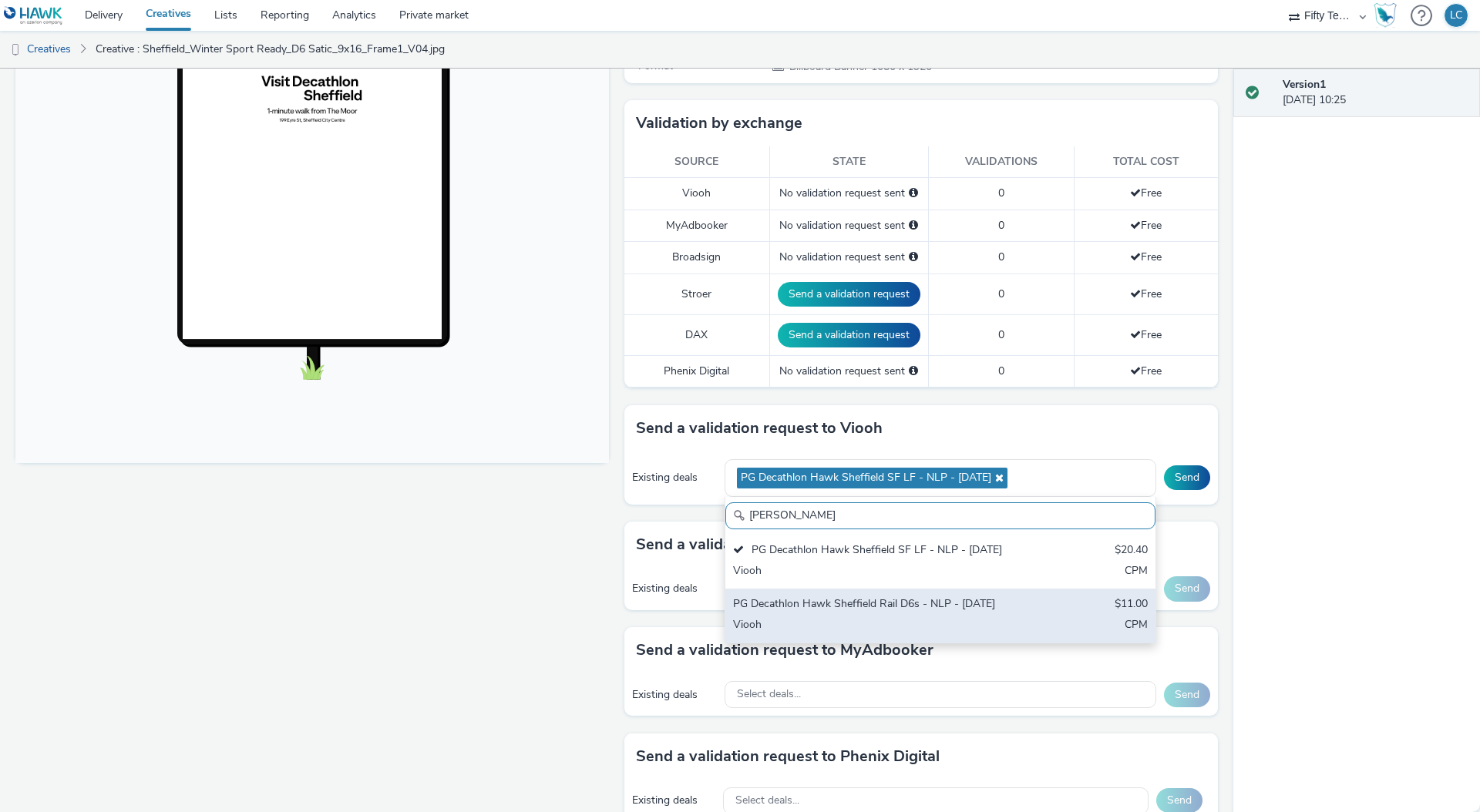
click at [897, 594] on div "PG Decathlon Hawk Sheffield Rail D6s - NLP - [DATE] $11.00 Viooh CPM" at bounding box center [940, 615] width 430 height 54
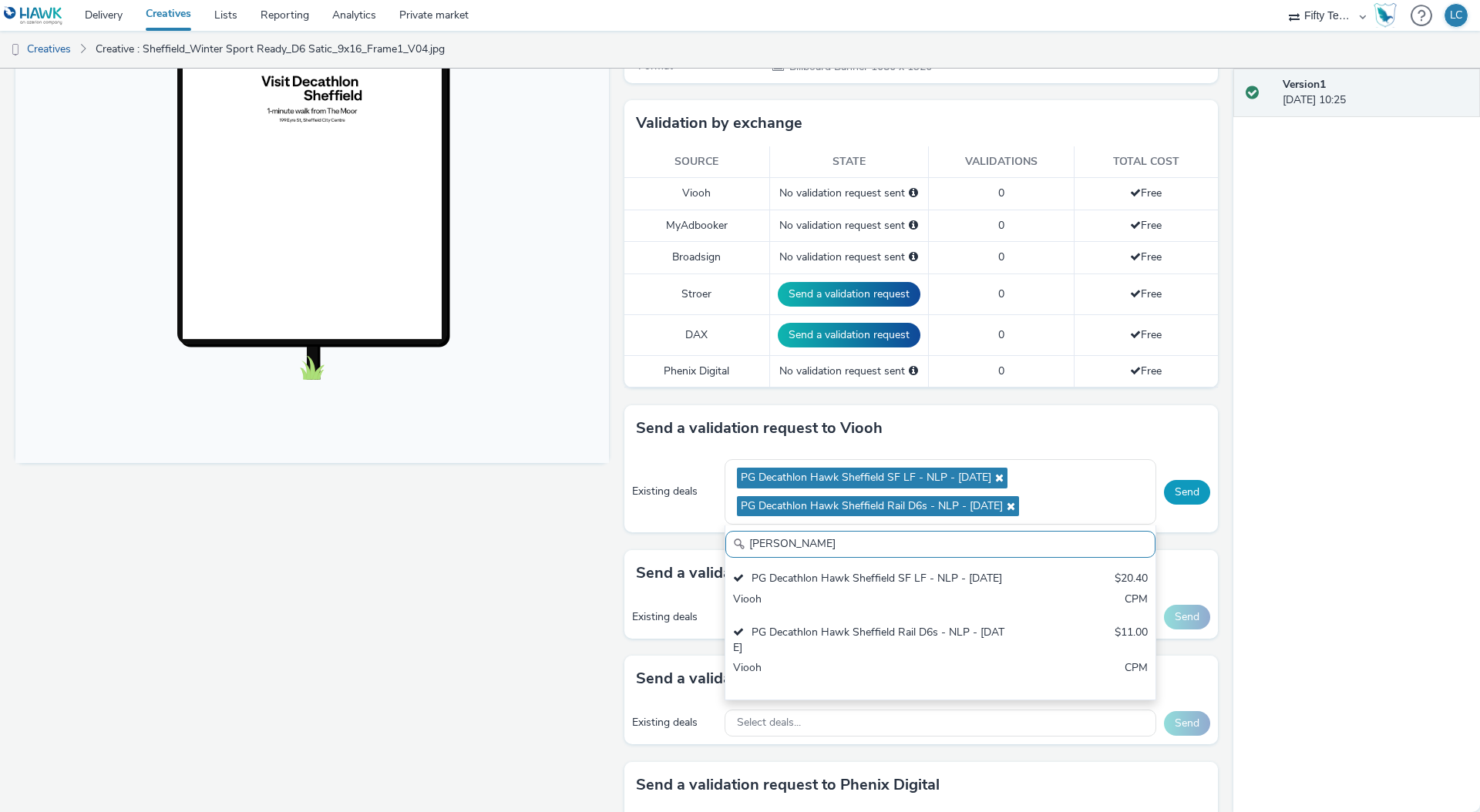
click at [1183, 491] on button "Send" at bounding box center [1187, 492] width 46 height 25
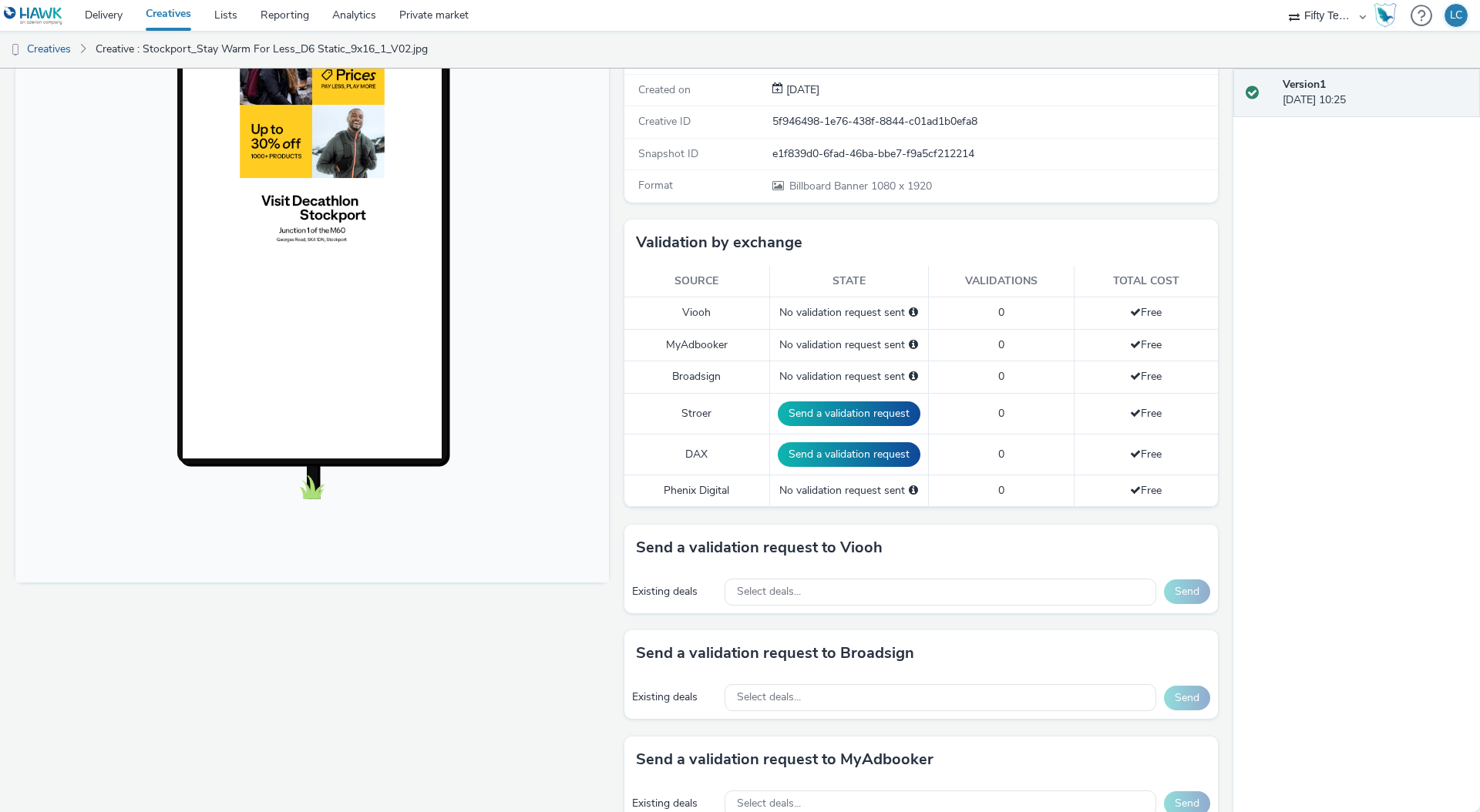
scroll to position [398, 0]
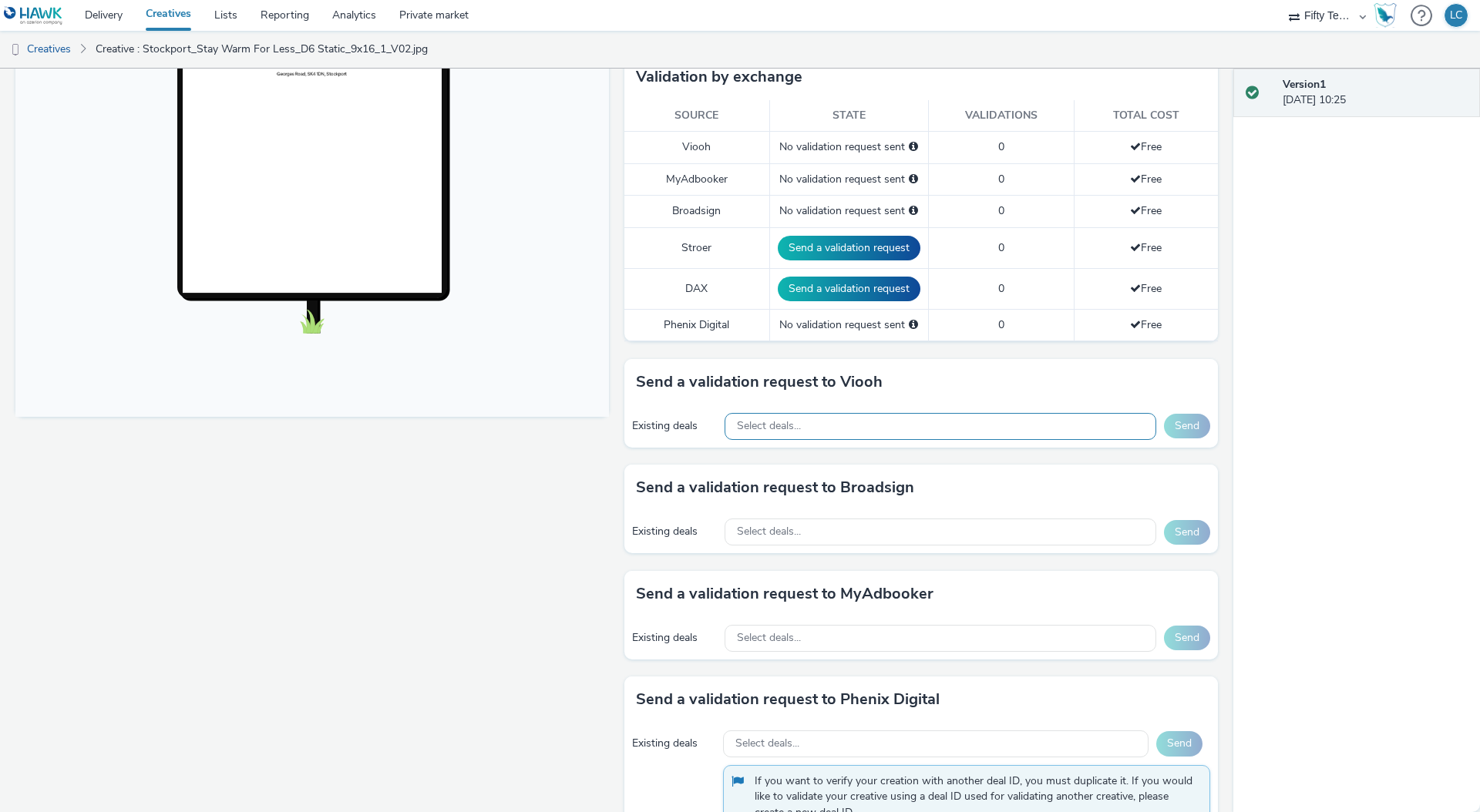
click at [808, 430] on div "Select deals..." at bounding box center [940, 426] width 432 height 27
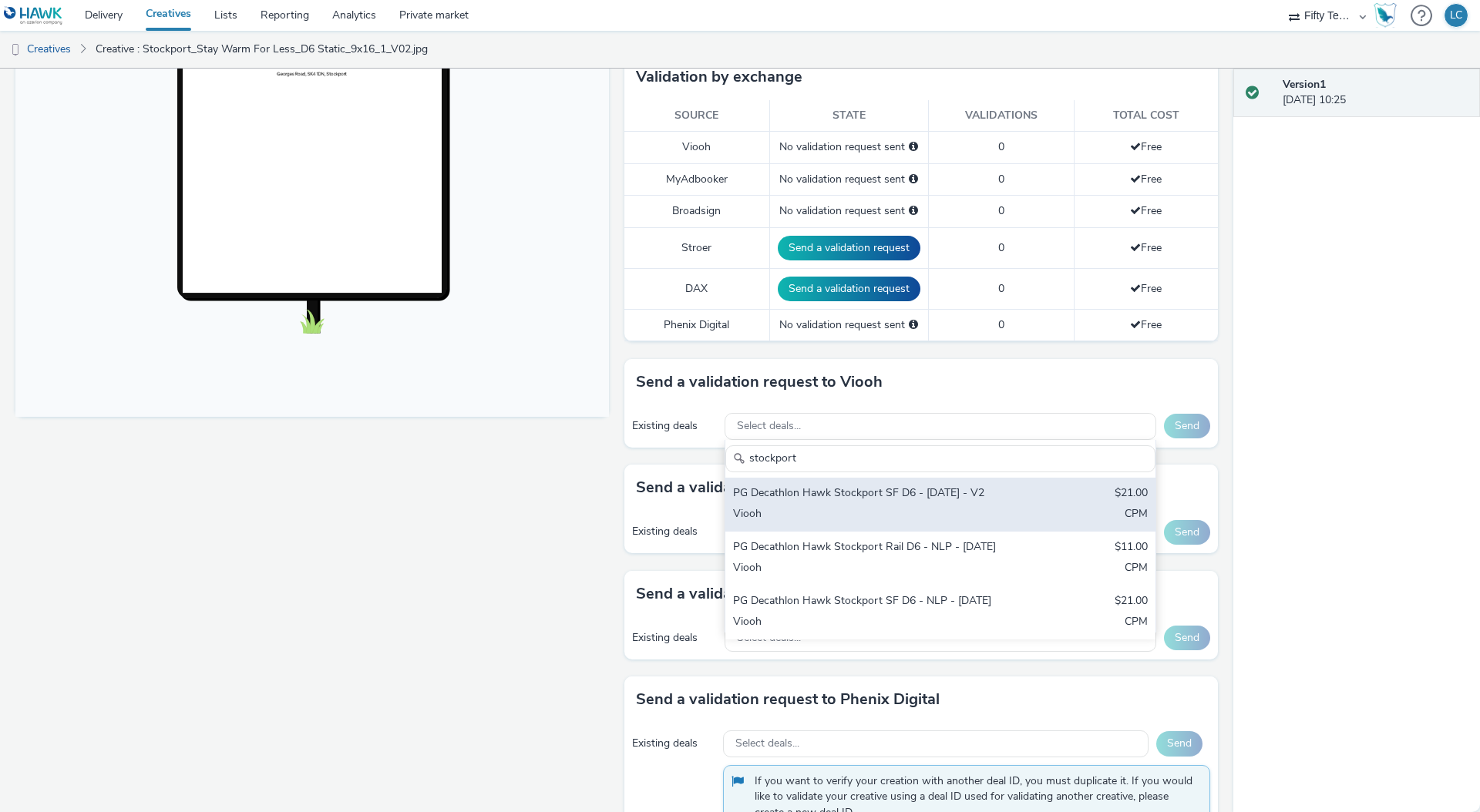
type input "stockport"
click at [843, 498] on div "PG Decathlon Hawk Stockport SF D6 - [DATE] - V2" at bounding box center [869, 495] width 274 height 18
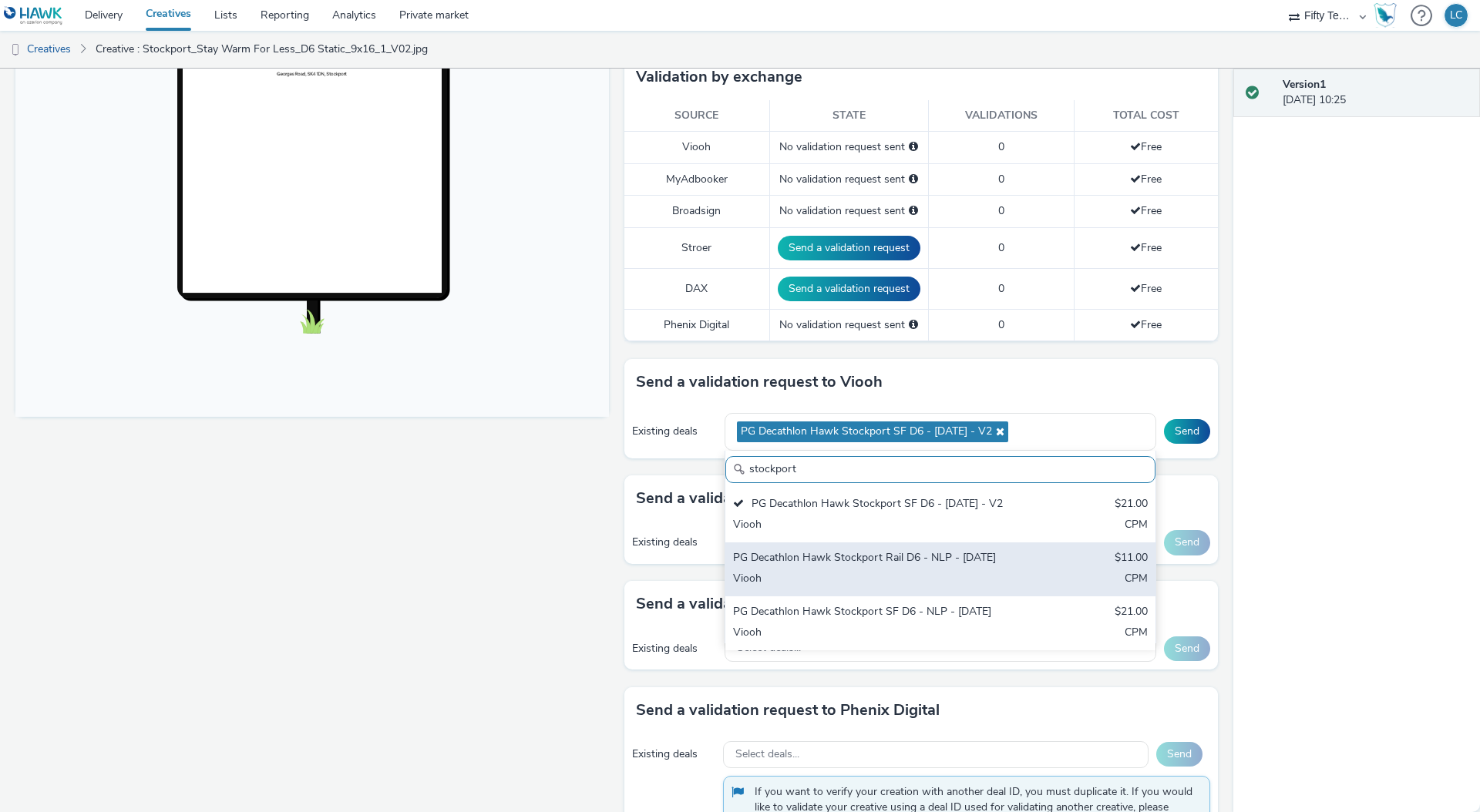
click at [844, 578] on div "Viooh" at bounding box center [869, 579] width 274 height 18
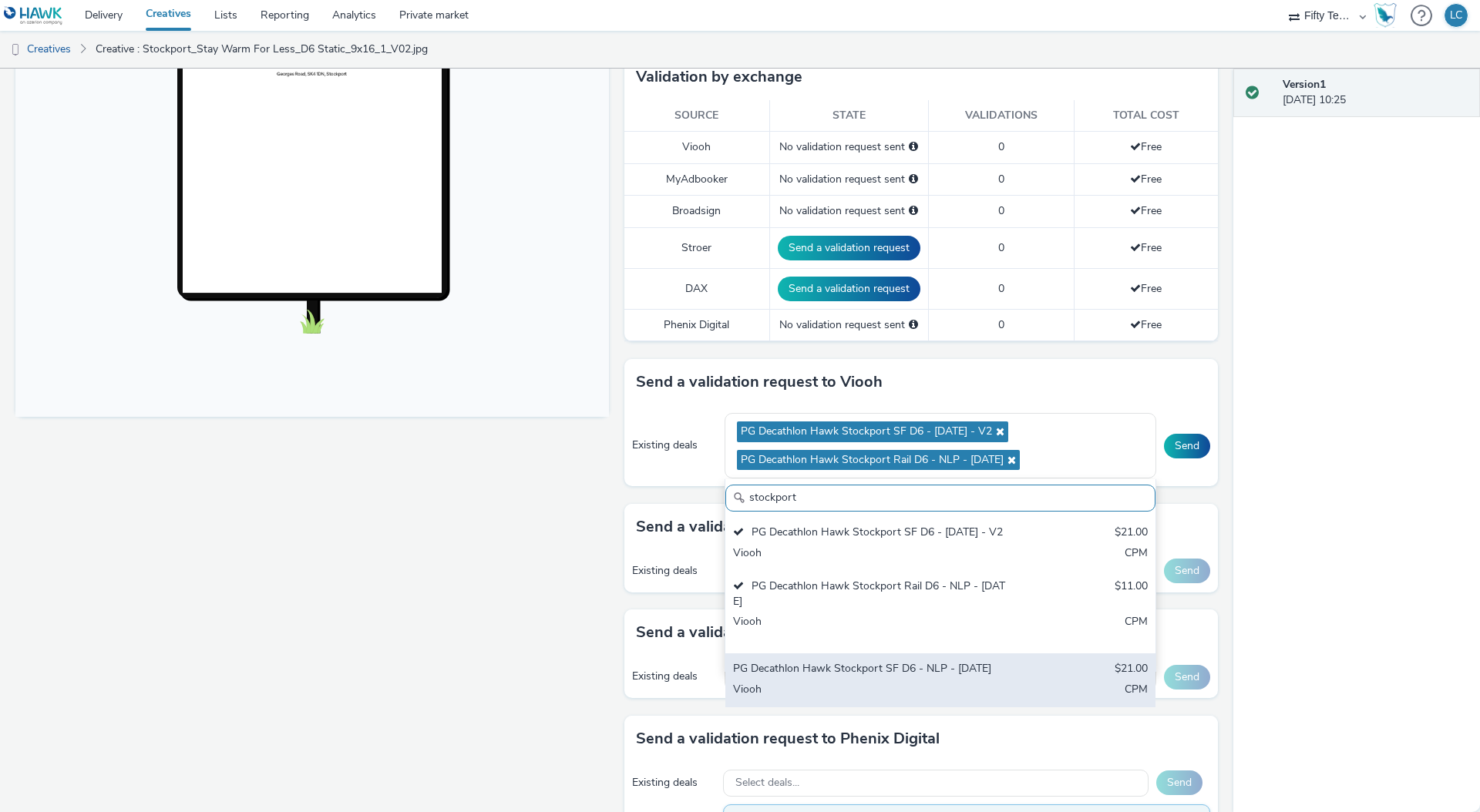
click at [851, 672] on div "PG Decathlon Hawk Stockport SF D6 - NLP - [DATE]" at bounding box center [869, 670] width 274 height 18
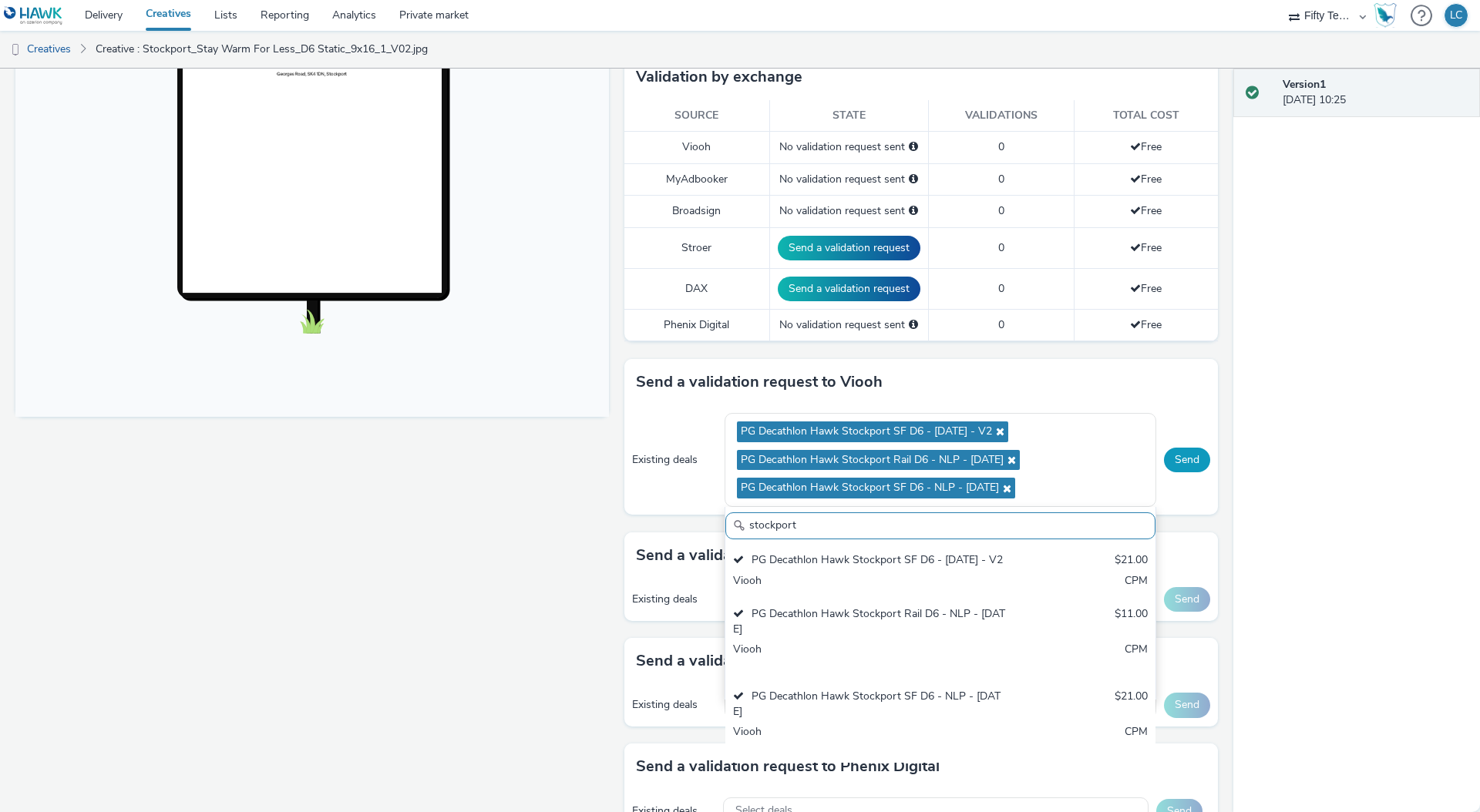
click at [1163, 460] on button "Send" at bounding box center [1187, 460] width 46 height 25
